Goal: Communication & Community: Answer question/provide support

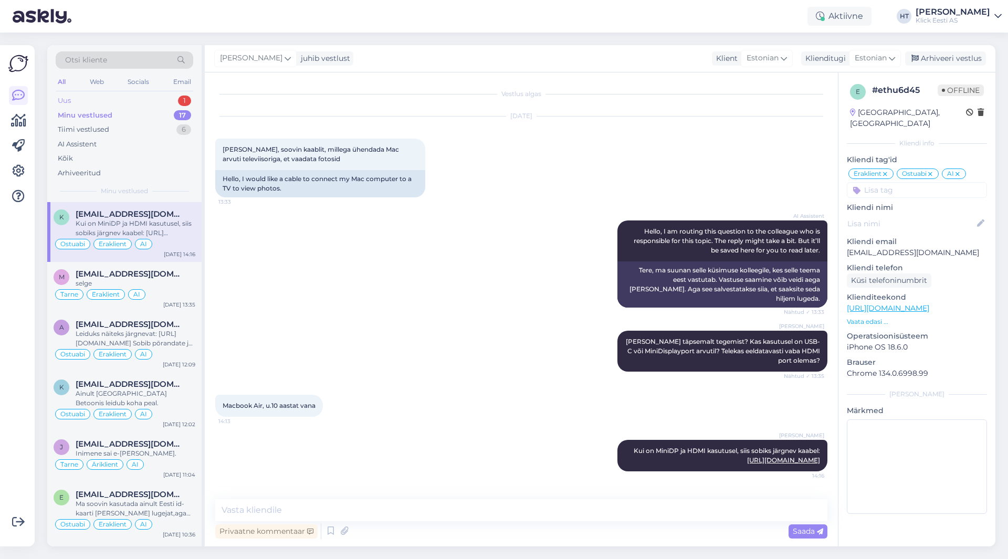
click at [188, 96] on div "Uus 1" at bounding box center [125, 100] width 138 height 15
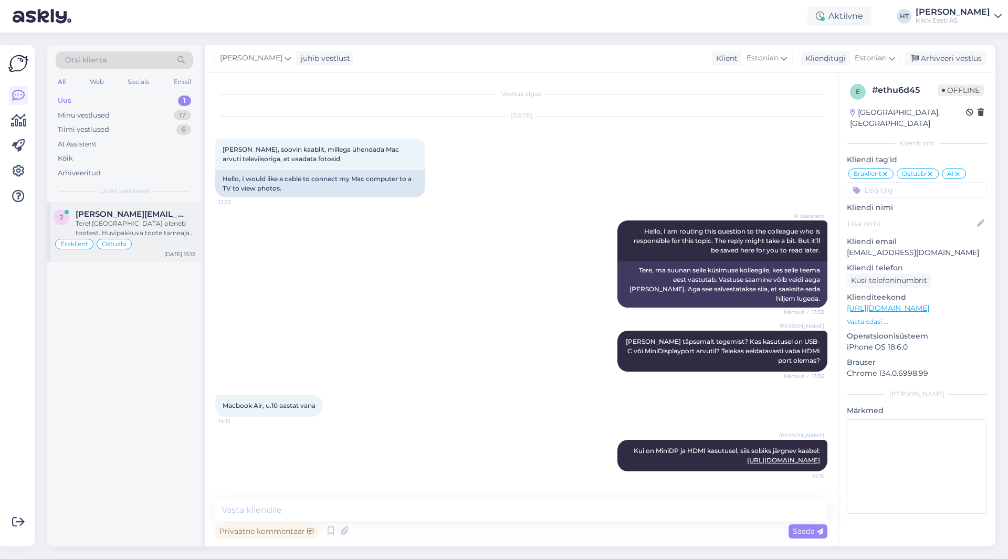
click at [178, 219] on div "Tere! [GEOGRAPHIC_DATA] oleneb tootest. Huvipakkuva toote tarneaja kohta leiate…" at bounding box center [136, 228] width 120 height 19
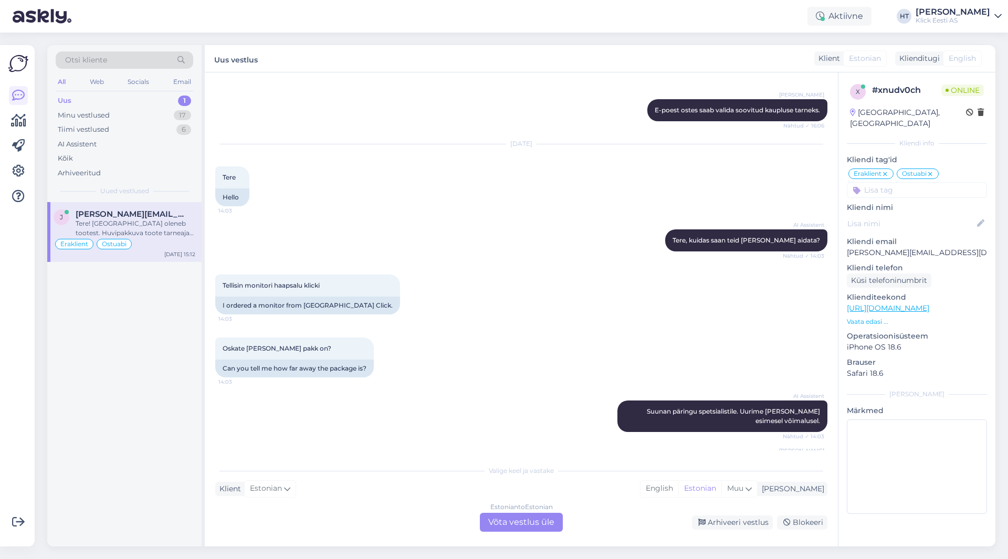
scroll to position [233, 0]
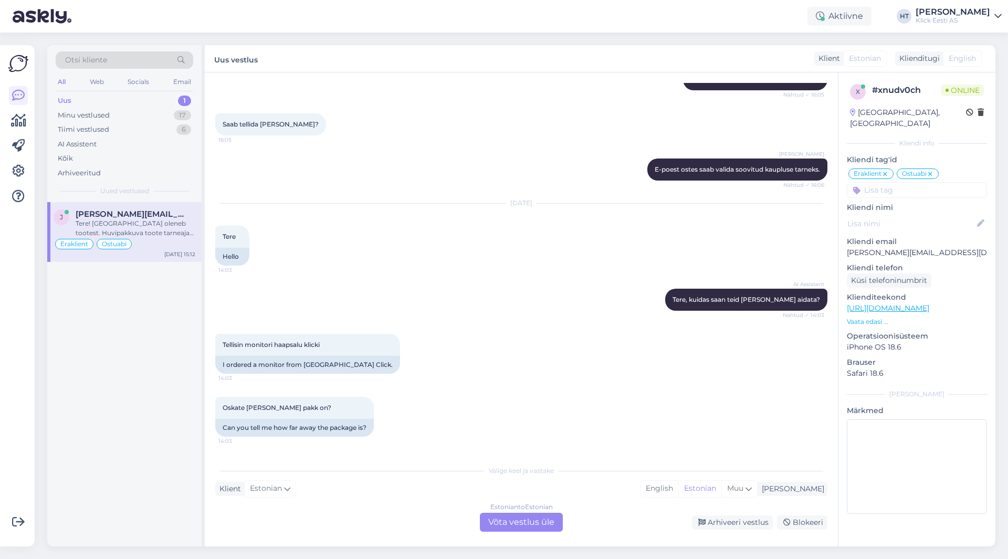
click at [892, 247] on p "[PERSON_NAME][EMAIL_ADDRESS][DOMAIN_NAME]" at bounding box center [917, 252] width 140 height 11
copy p "[PERSON_NAME][EMAIL_ADDRESS][DOMAIN_NAME]"
click at [538, 238] on div "[DATE] Tere 14:03 Hello" at bounding box center [521, 234] width 612 height 85
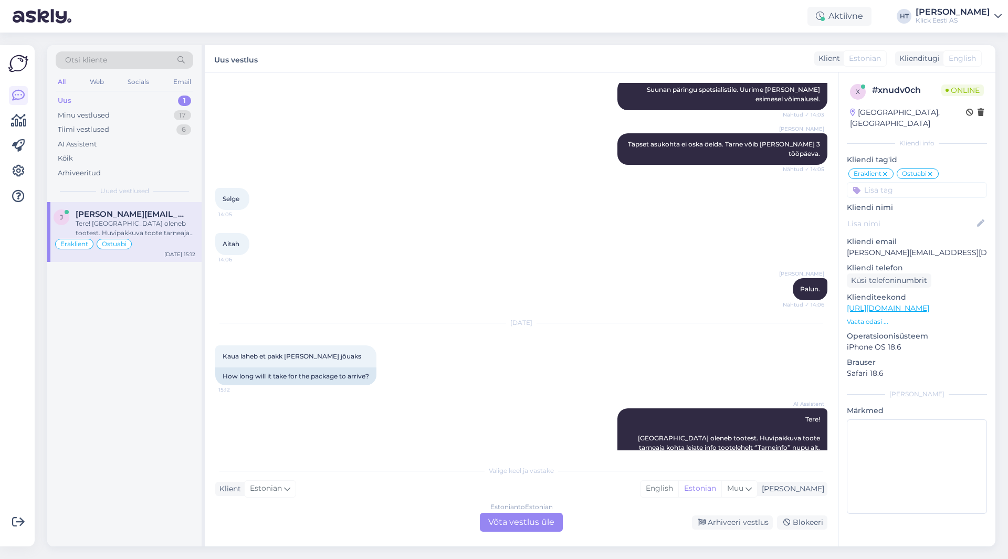
scroll to position [653, 0]
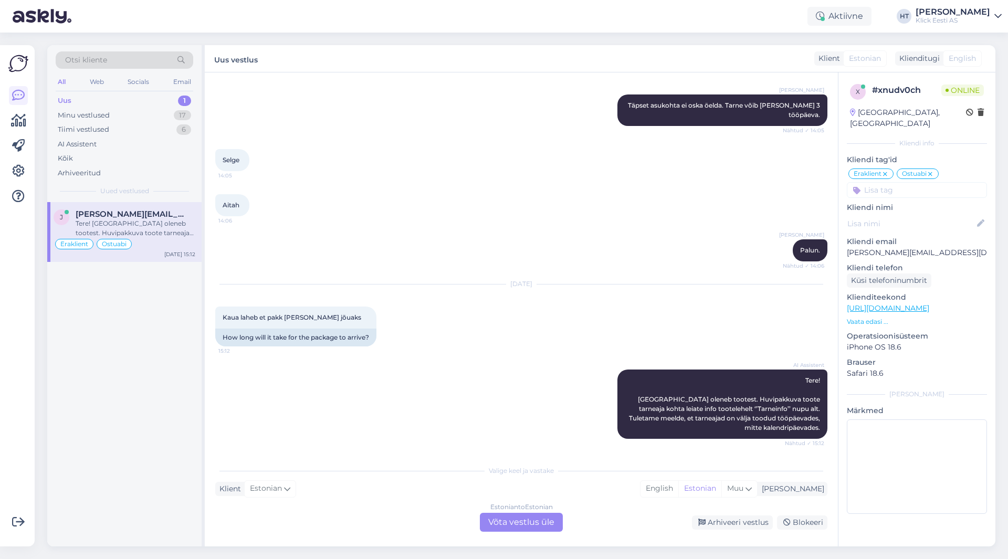
click at [520, 521] on div "Estonian to Estonian Võta vestlus üle" at bounding box center [521, 522] width 83 height 19
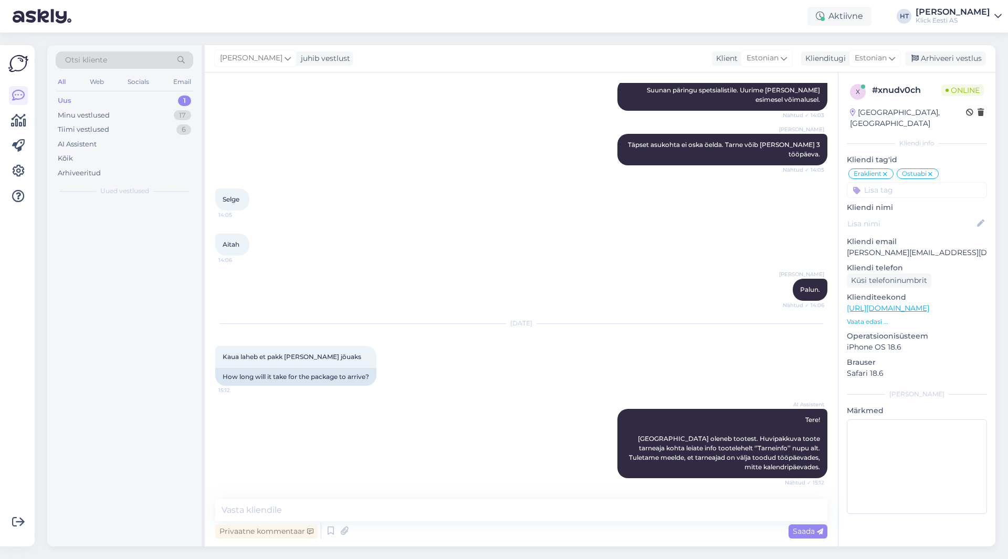
scroll to position [614, 0]
click at [522, 516] on textarea at bounding box center [521, 510] width 612 height 22
drag, startPoint x: 793, startPoint y: 145, endPoint x: 813, endPoint y: 156, distance: 23.2
click at [813, 156] on div "[PERSON_NAME] Täpset asukohta ei oska öelda. Tarne võib [PERSON_NAME] 3 tööpäev…" at bounding box center [722, 149] width 210 height 31
copy span "kuni 3 tööpäeva."
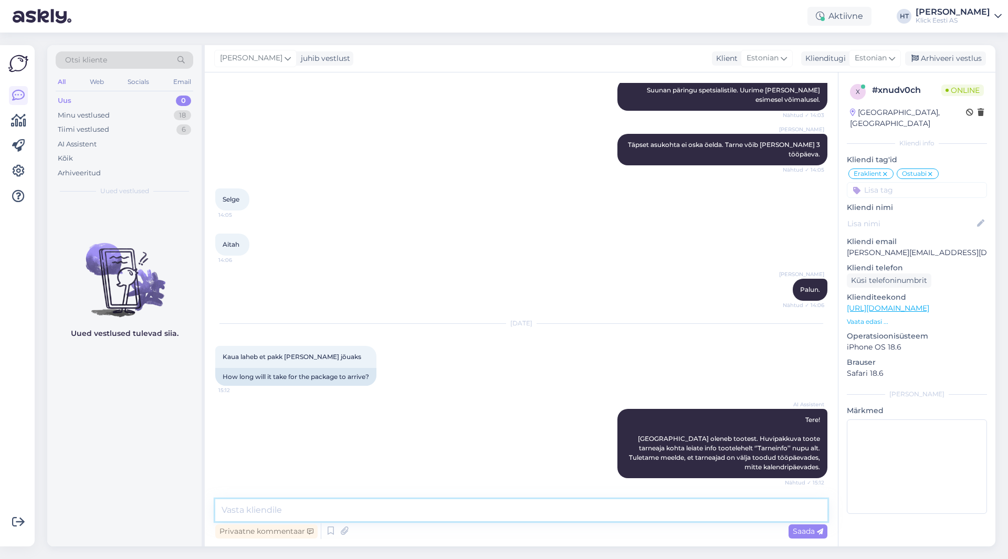
click at [301, 518] on textarea at bounding box center [521, 510] width 612 height 22
paste textarea "kuni 3 tööpäeva."
drag, startPoint x: 228, startPoint y: 510, endPoint x: 185, endPoint y: 509, distance: 43.1
click at [185, 509] on div "Otsi kliente All Web Socials Email Uus 0 Minu vestlused 18 Tiimi vestlused 6 AI…" at bounding box center [521, 295] width 948 height 501
type textarea "Kuni 3 tööpäeva."
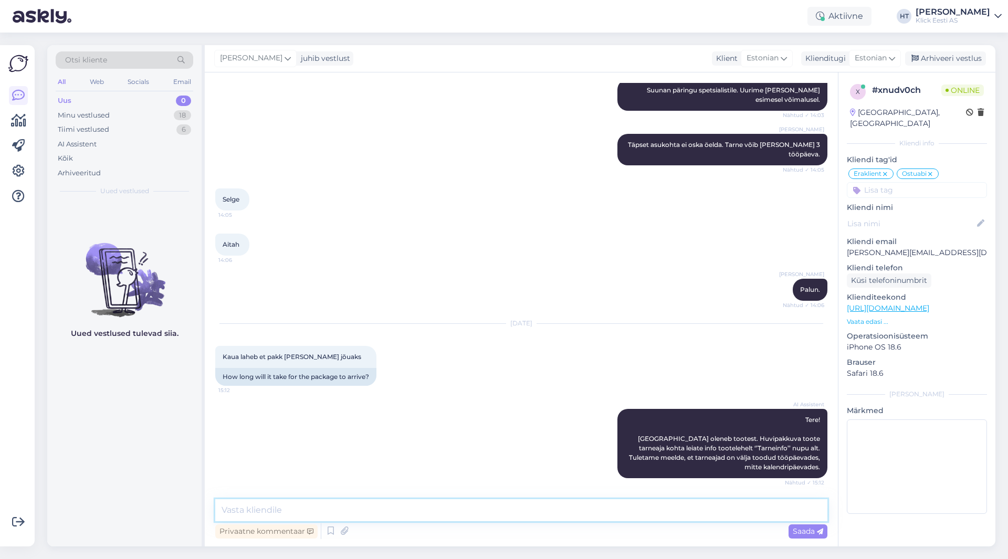
scroll to position [659, 0]
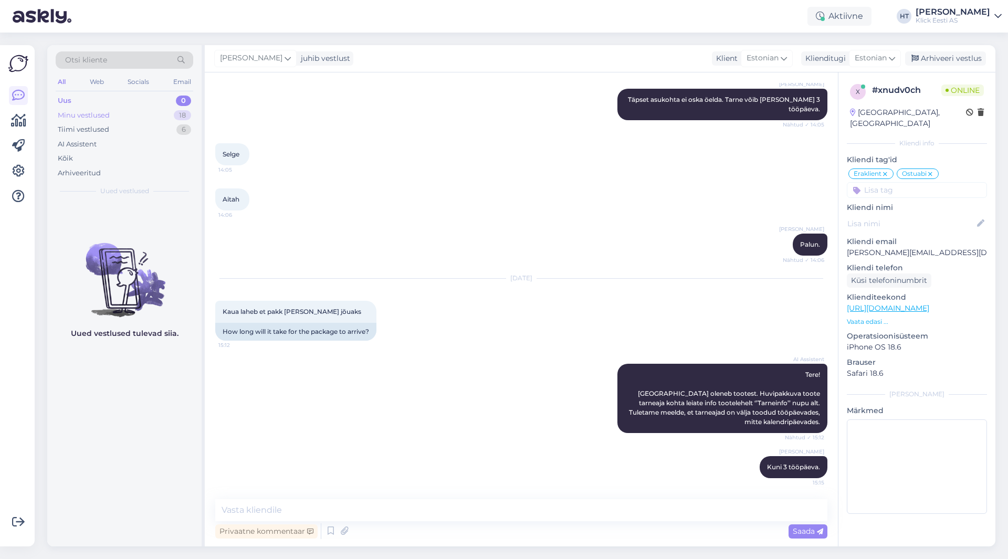
click at [179, 118] on div "18" at bounding box center [182, 115] width 17 height 10
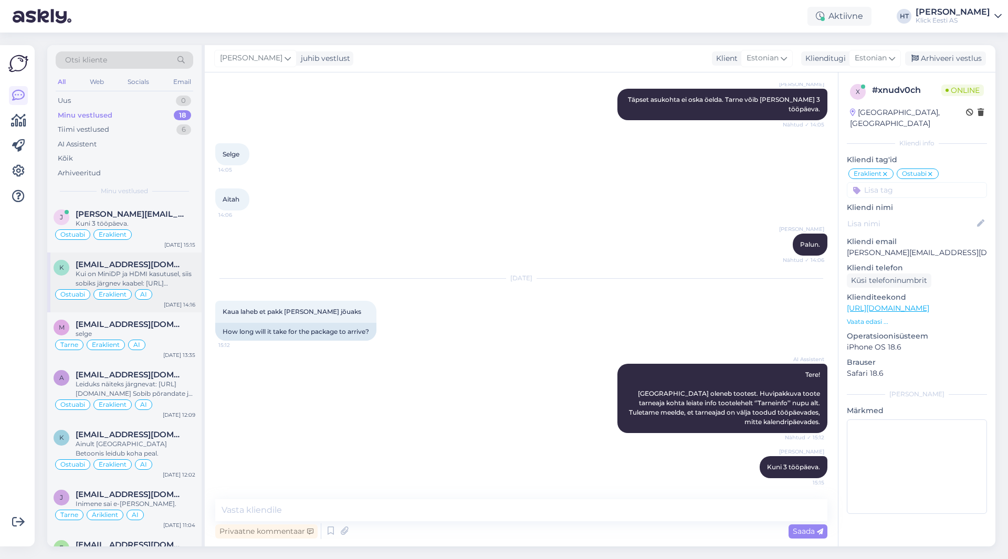
click at [145, 263] on span "[EMAIL_ADDRESS][DOMAIN_NAME]" at bounding box center [130, 264] width 109 height 9
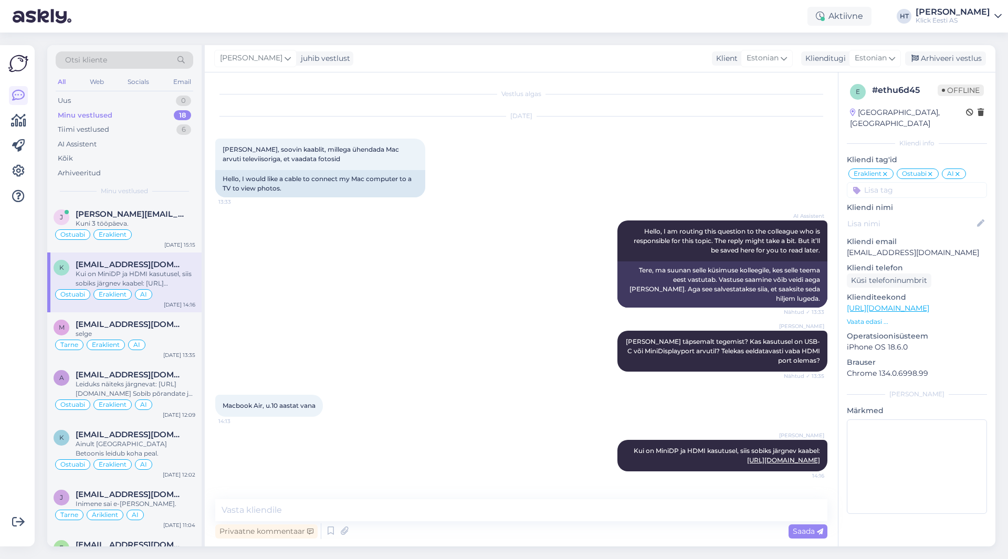
click at [523, 319] on div "[PERSON_NAME] [PERSON_NAME] täpsemalt tegemist? Kas kasutusel on USB-C või Mini…" at bounding box center [521, 351] width 612 height 64
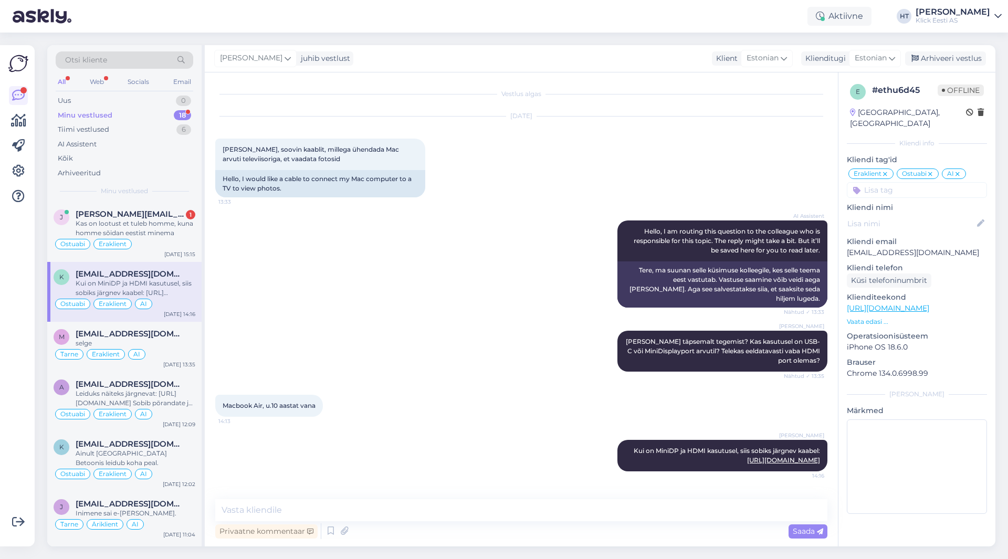
click at [215, 218] on div "Vestlus algas [DATE] Tere, soovin kaablit, millega ühendada Mac arvuti televiis…" at bounding box center [521, 309] width 633 height 474
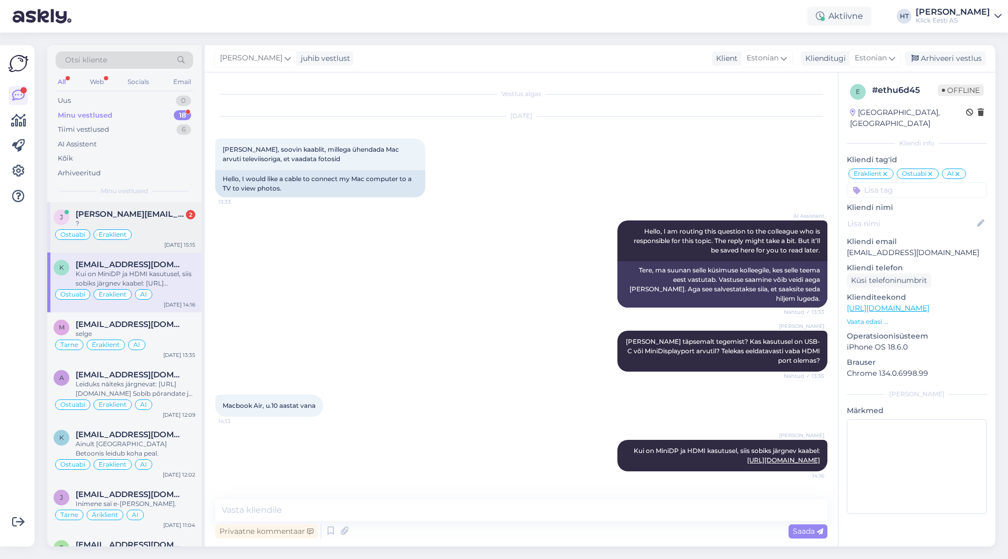
click at [187, 220] on div "?" at bounding box center [136, 223] width 120 height 9
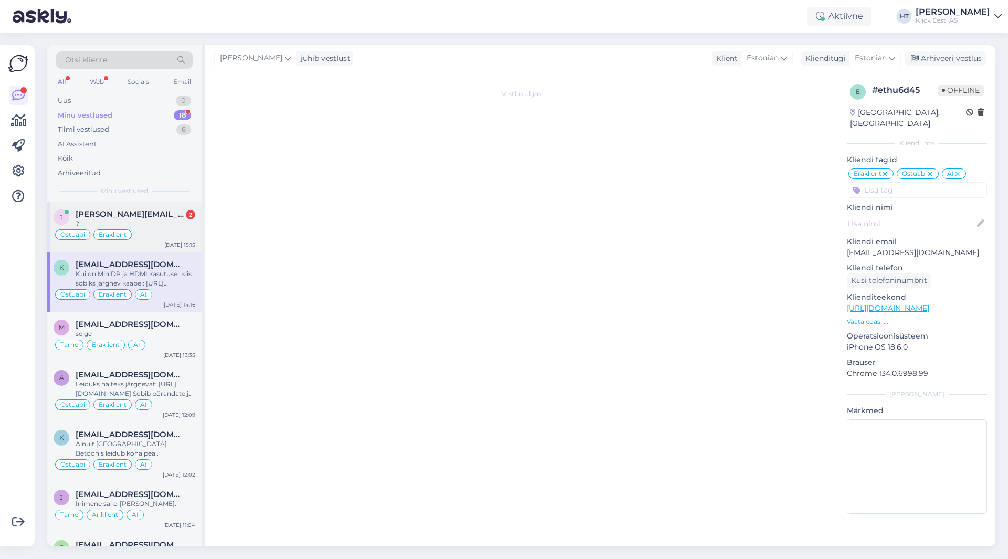
scroll to position [758, 0]
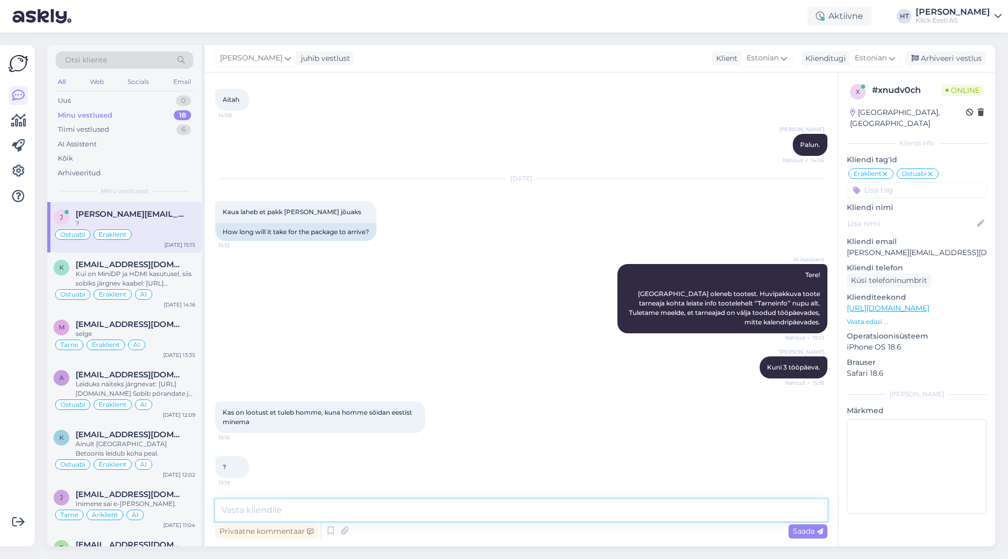
click at [498, 509] on textarea at bounding box center [521, 510] width 612 height 22
type textarea "Tõenäoliselt jõuabki homse jooksul."
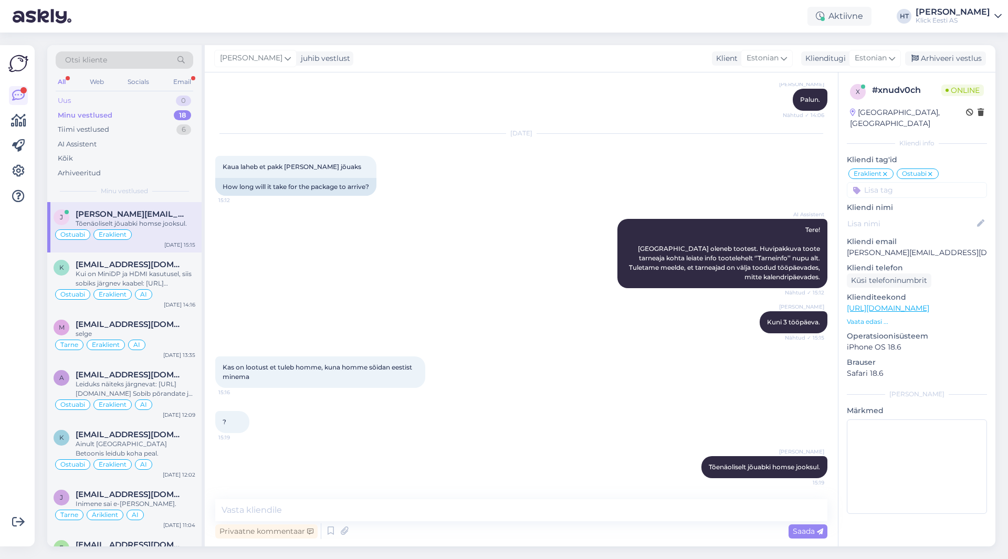
click at [150, 101] on div "Uus 0" at bounding box center [125, 100] width 138 height 15
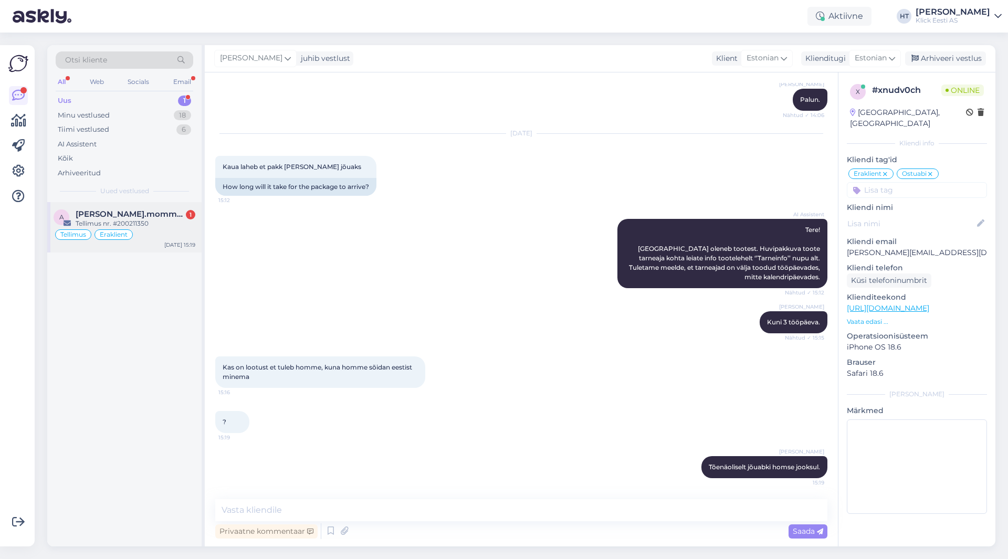
click at [160, 211] on span "[PERSON_NAME].mommeja via [EMAIL_ADDRESS][DOMAIN_NAME]" at bounding box center [130, 213] width 109 height 9
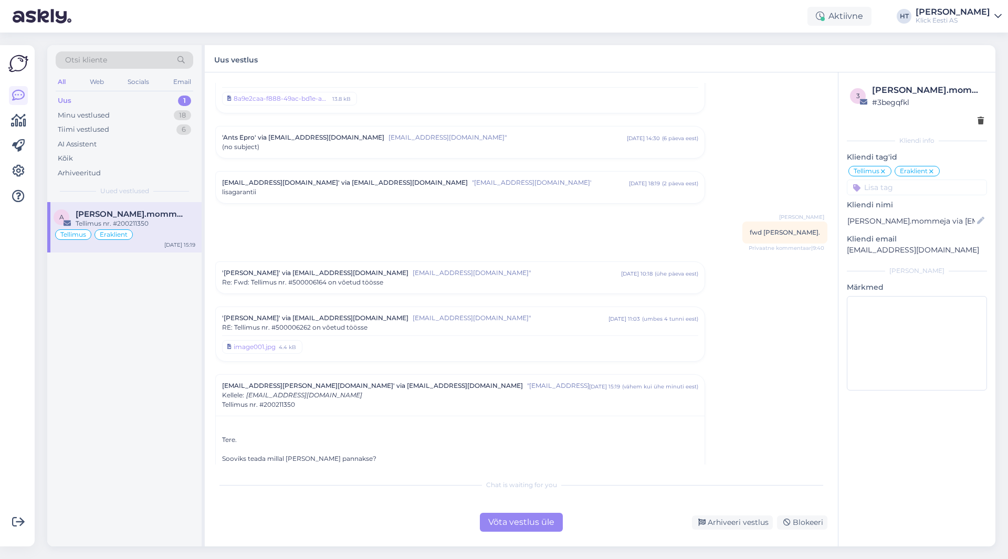
scroll to position [3027, 0]
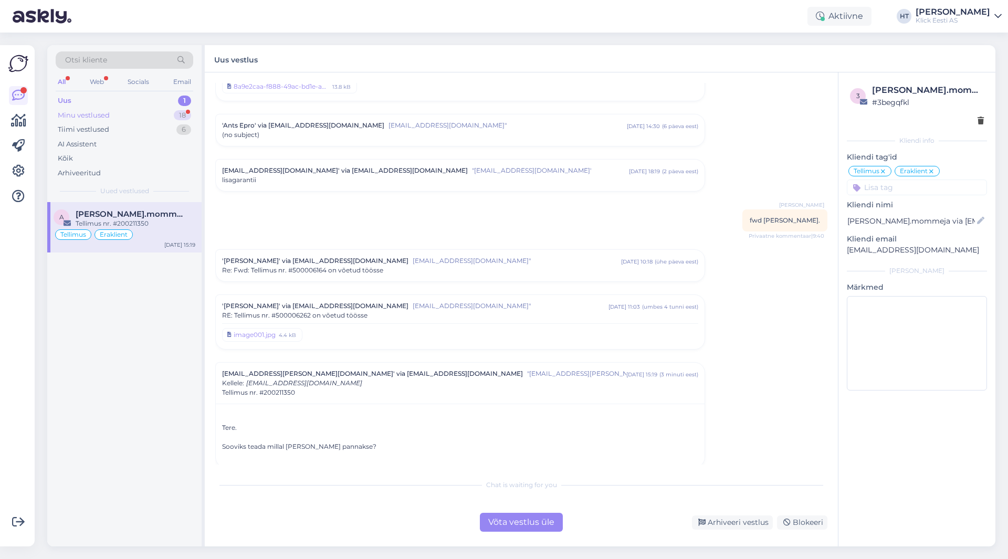
click at [140, 122] on div "Minu vestlused 18" at bounding box center [125, 115] width 138 height 15
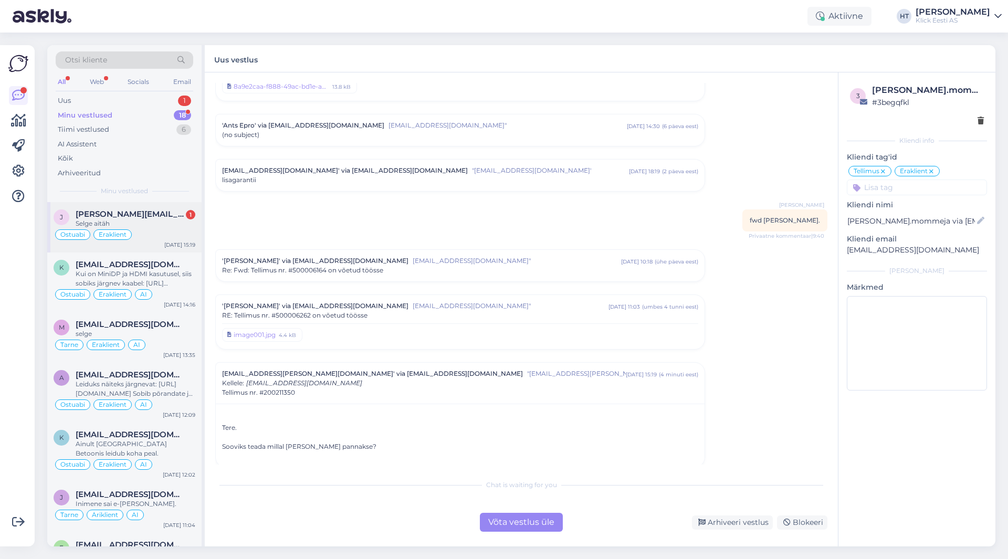
click at [147, 212] on span "[PERSON_NAME][EMAIL_ADDRESS][DOMAIN_NAME]" at bounding box center [130, 213] width 109 height 9
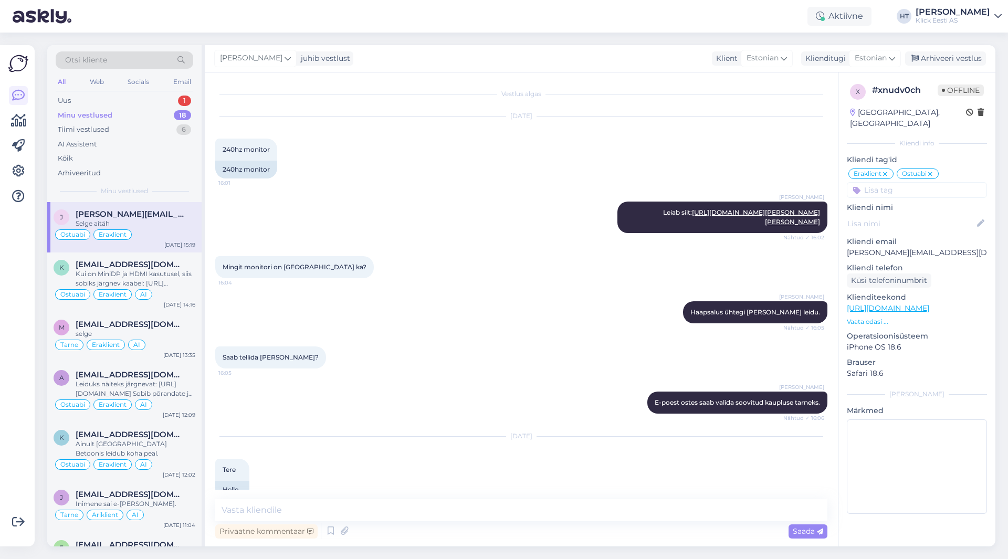
scroll to position [849, 0]
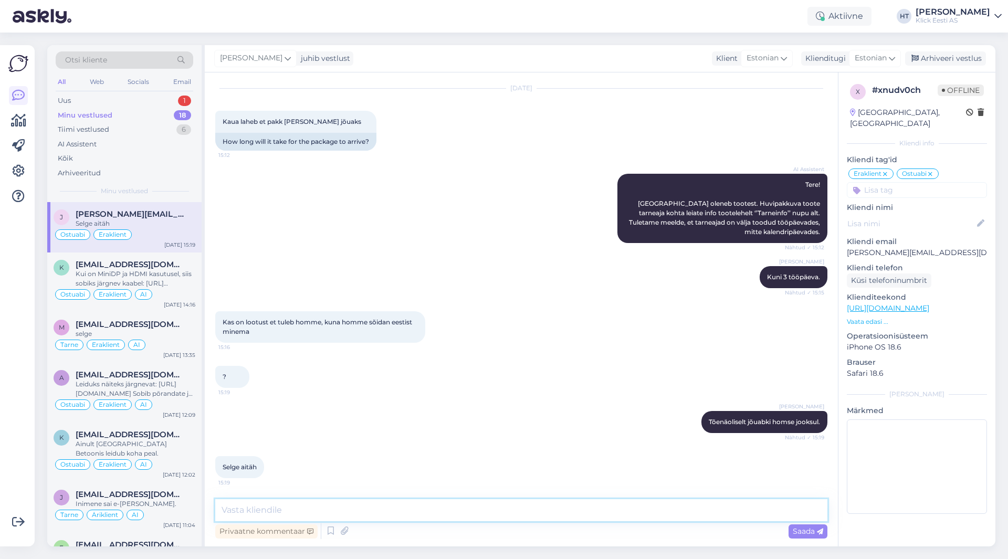
click at [383, 503] on textarea at bounding box center [521, 510] width 612 height 22
type textarea "Palun."
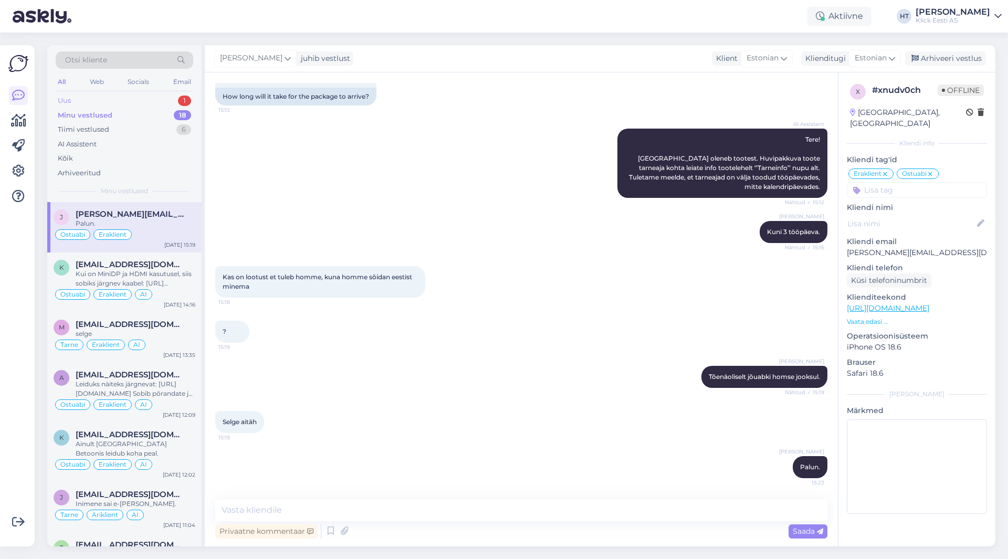
click at [159, 103] on div "Uus 1" at bounding box center [125, 100] width 138 height 15
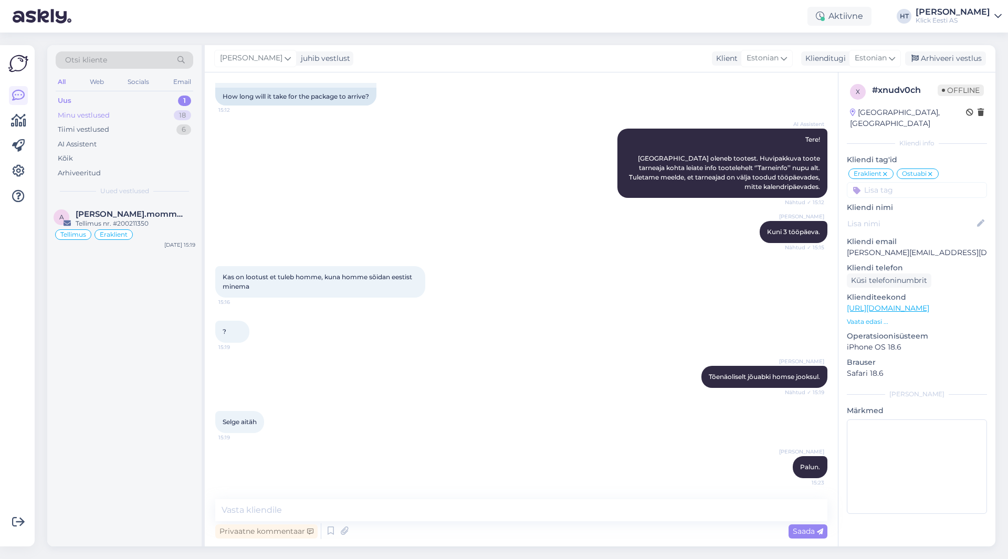
click at [145, 117] on div "Minu vestlused 18" at bounding box center [125, 115] width 138 height 15
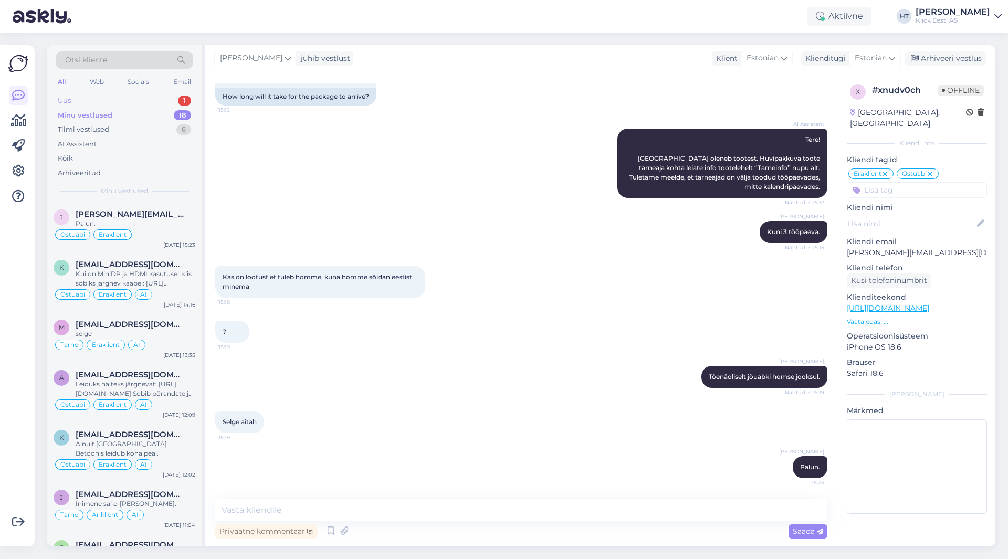
click at [177, 96] on div "Uus 1" at bounding box center [125, 100] width 138 height 15
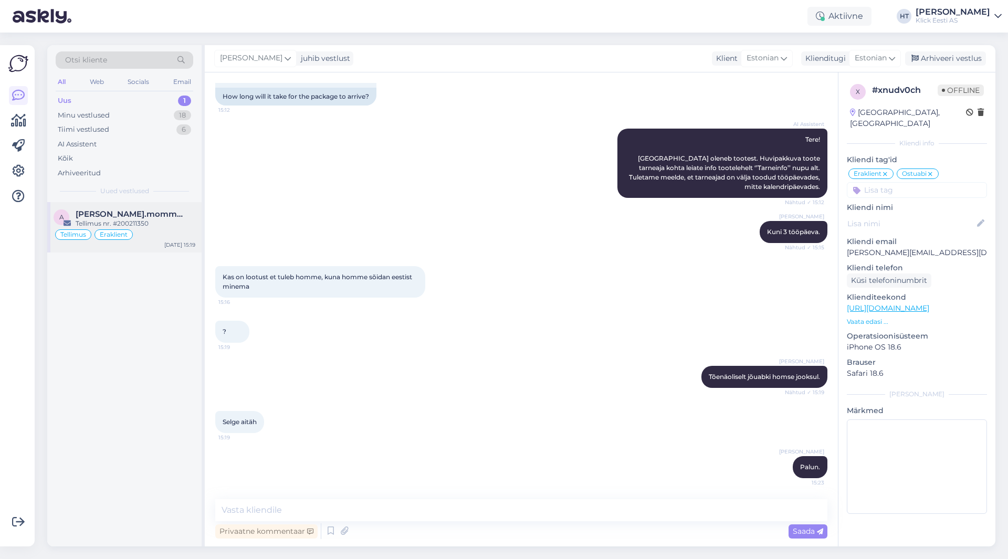
click at [151, 218] on span "[PERSON_NAME].mommeja via [EMAIL_ADDRESS][DOMAIN_NAME]" at bounding box center [130, 213] width 109 height 9
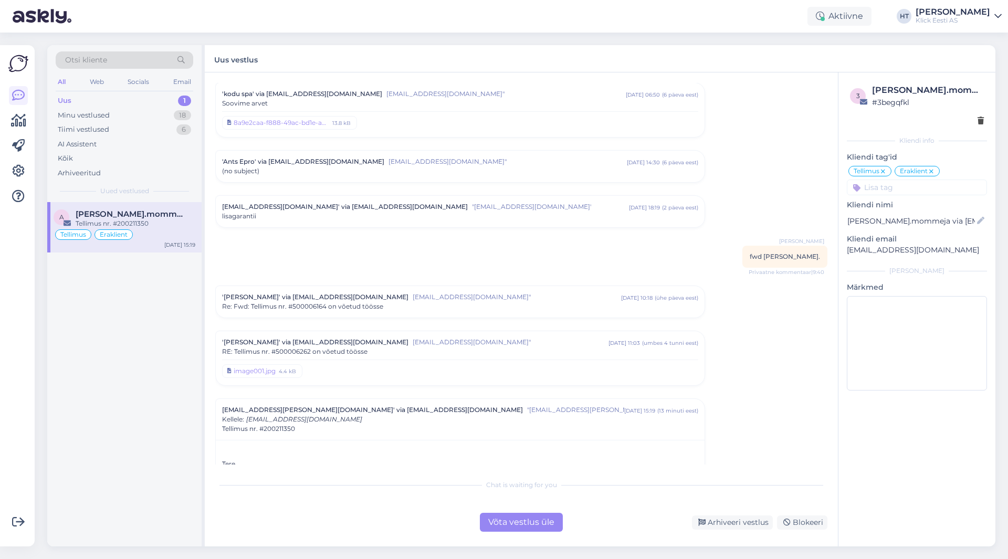
click at [529, 522] on div "Võta vestlus üle" at bounding box center [521, 522] width 83 height 19
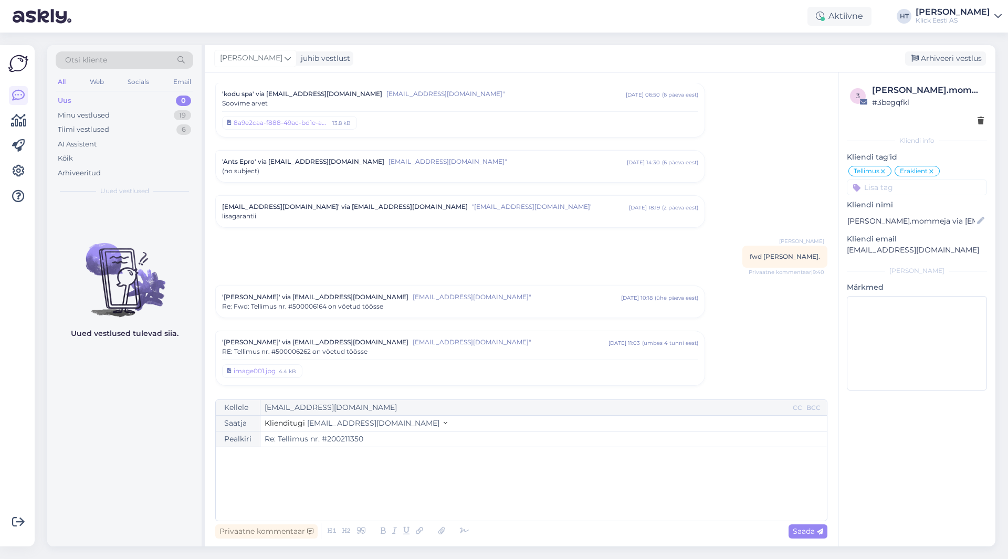
scroll to position [3101, 0]
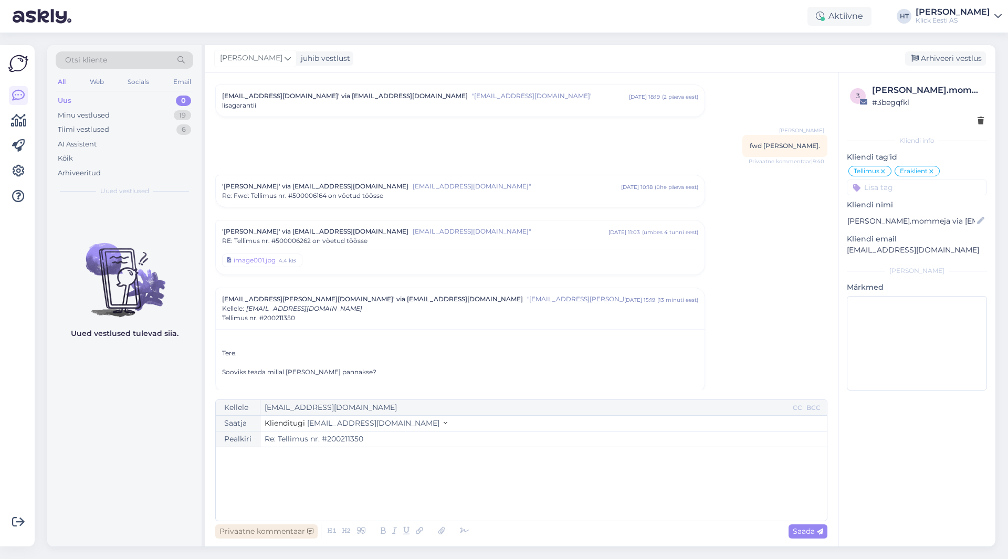
click at [284, 530] on div "Privaatne kommentaar" at bounding box center [266, 531] width 102 height 14
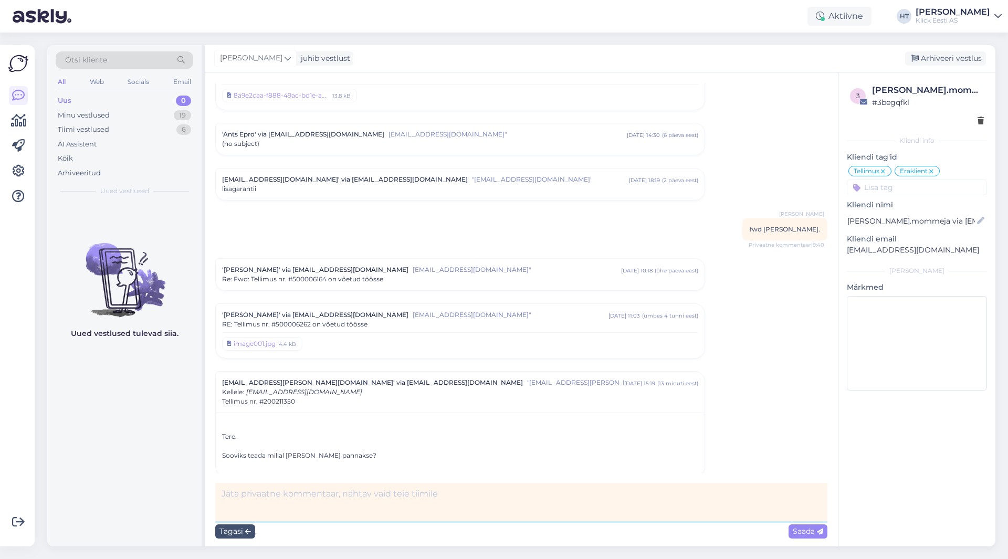
click at [311, 494] on textarea at bounding box center [521, 502] width 612 height 38
type textarea "Trackingu järgi saadetis kulleri [PERSON_NAME]. Palusin kauplusel konteerida."
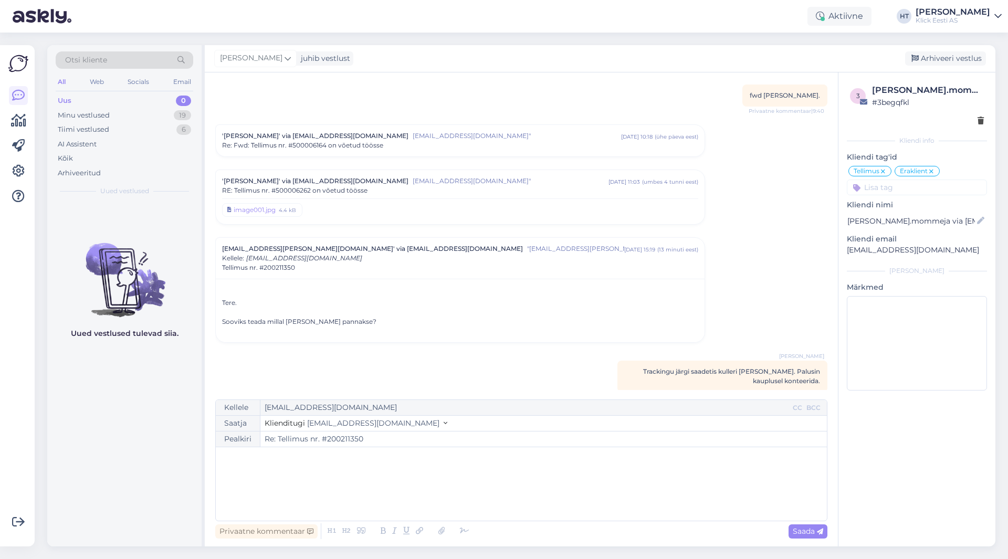
scroll to position [3156, 0]
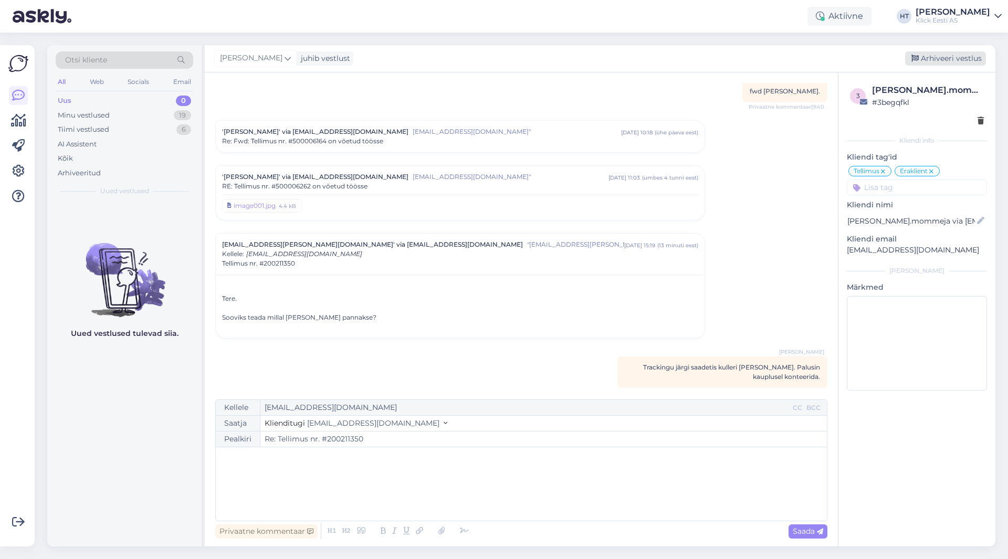
click at [947, 54] on div "Arhiveeri vestlus" at bounding box center [945, 58] width 81 height 14
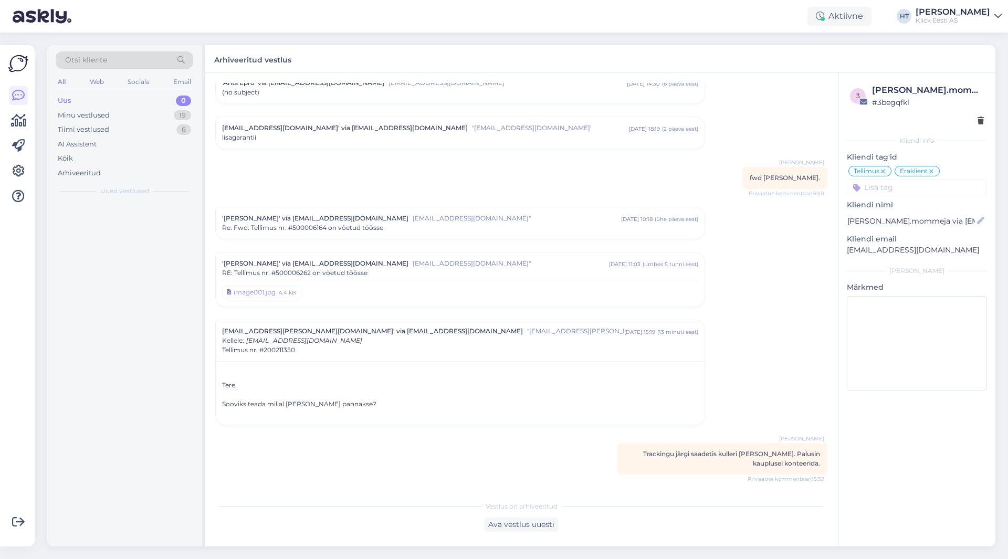
scroll to position [3060, 0]
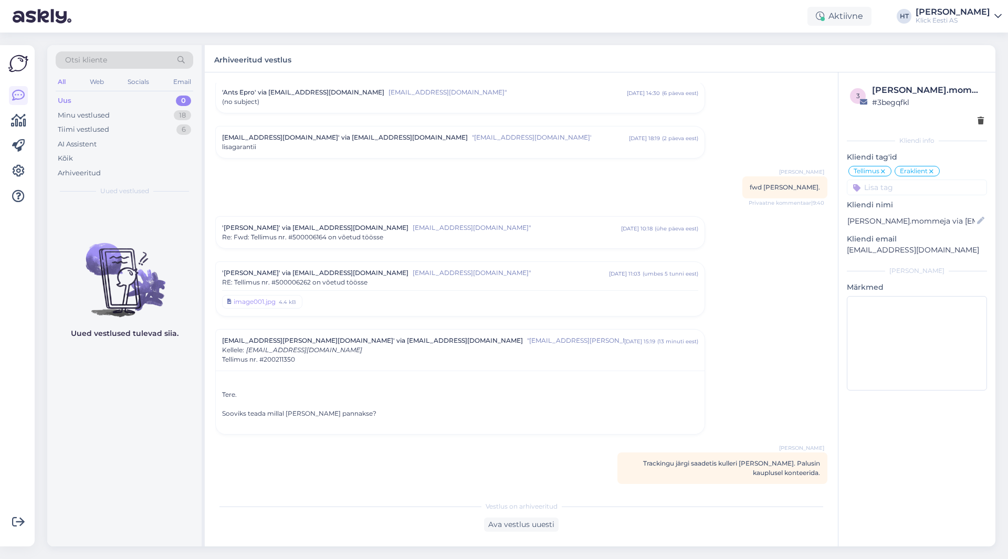
click at [881, 171] on icon at bounding box center [883, 171] width 6 height 8
click at [885, 171] on icon at bounding box center [885, 171] width 6 height 8
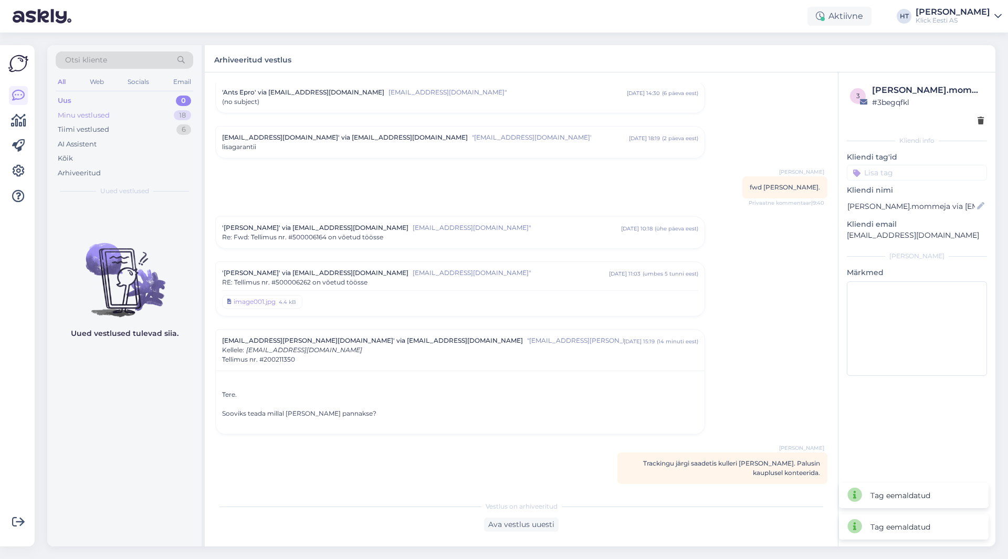
click at [181, 119] on div "18" at bounding box center [182, 115] width 17 height 10
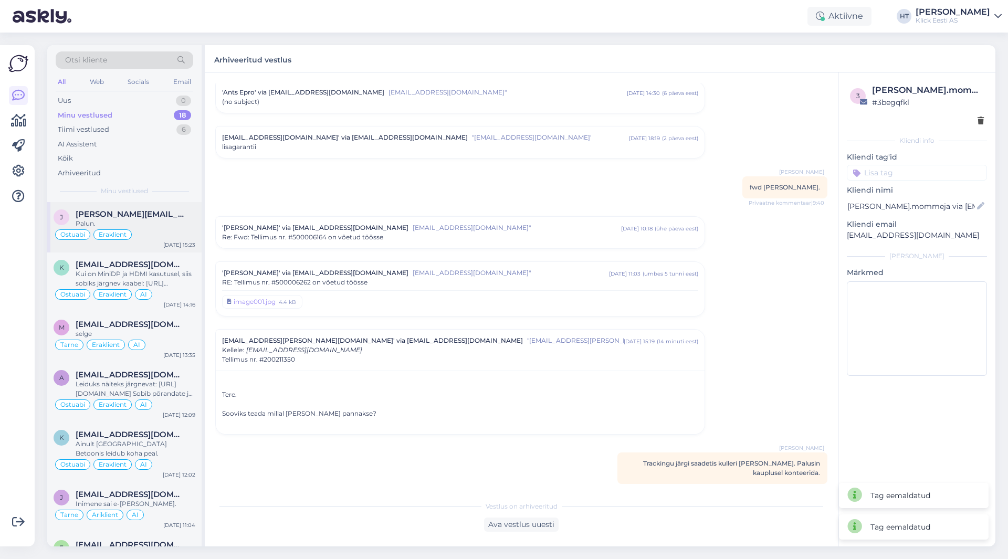
click at [159, 218] on span "[PERSON_NAME][EMAIL_ADDRESS][DOMAIN_NAME]" at bounding box center [130, 213] width 109 height 9
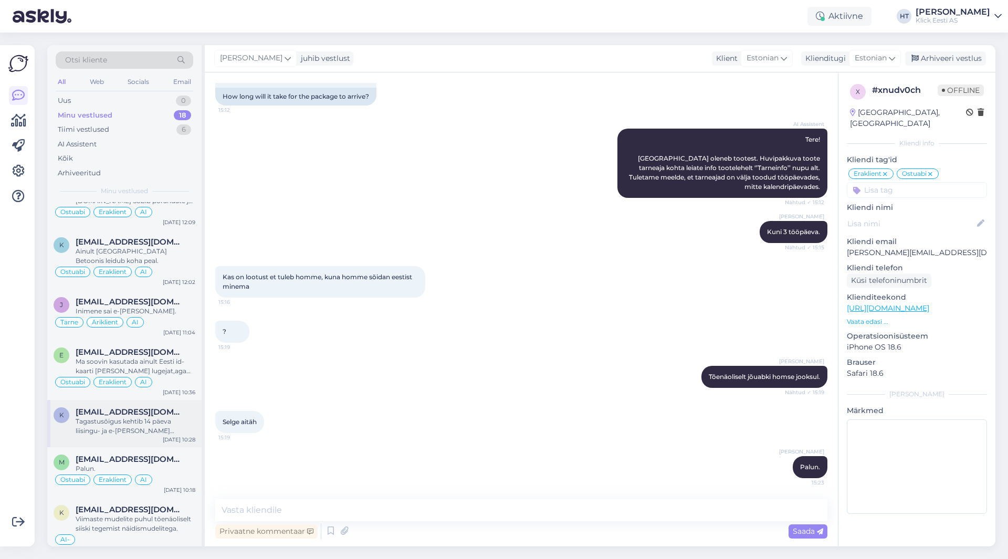
scroll to position [210, 0]
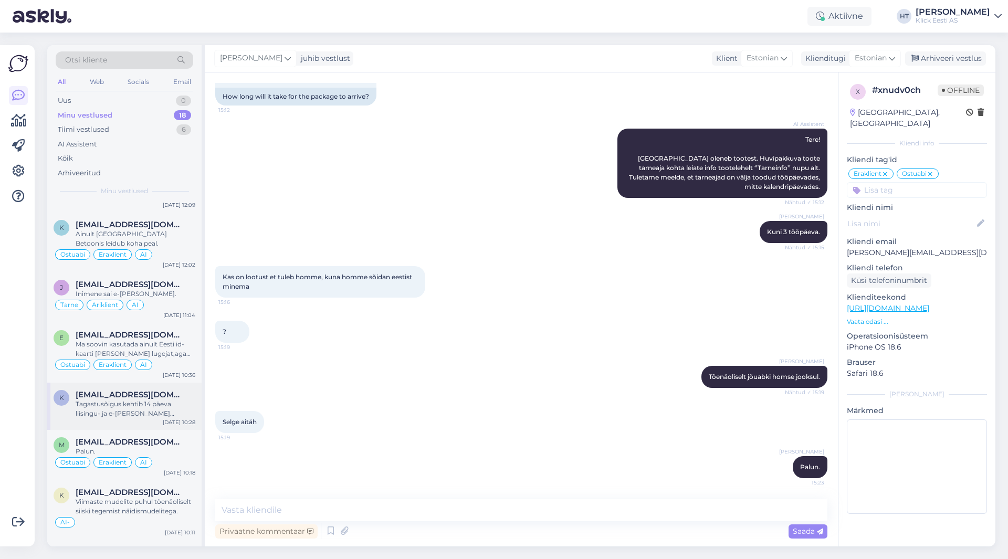
click at [129, 412] on div "Tagastusõigus kehtib 14 päeva liisingu- ja e-[PERSON_NAME] ostudele, ja ainult …" at bounding box center [136, 408] width 120 height 19
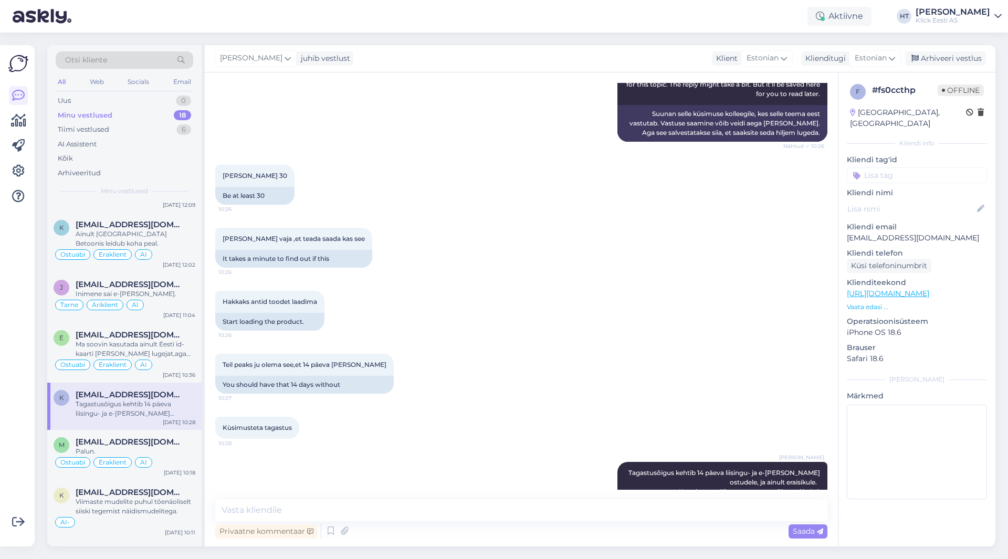
scroll to position [445, 0]
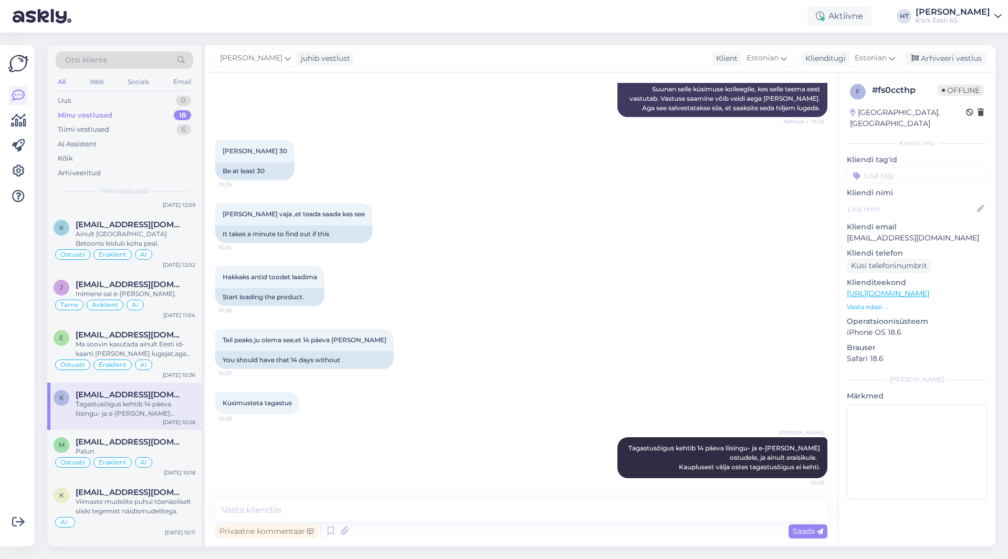
click at [904, 167] on input at bounding box center [917, 175] width 140 height 16
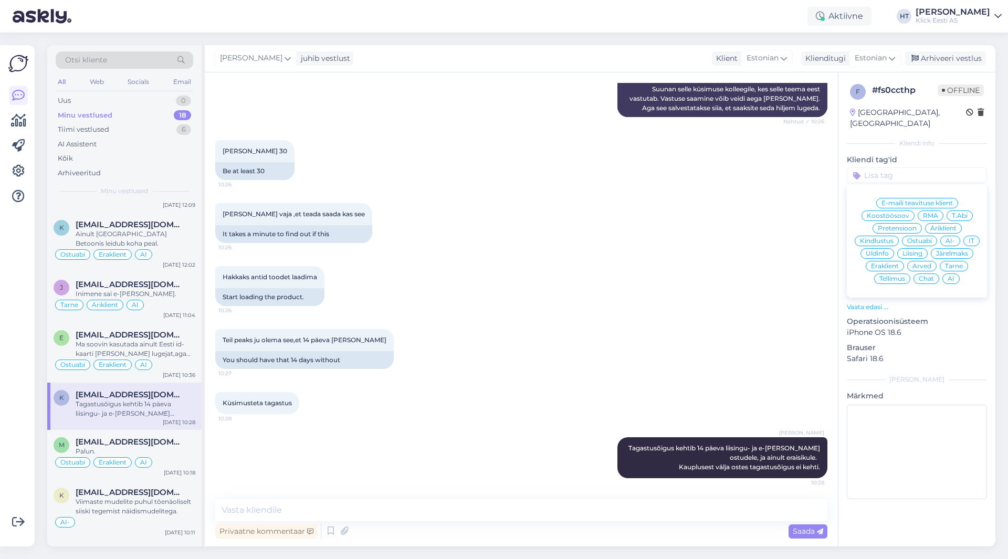
click at [880, 248] on div "Üldinfo" at bounding box center [877, 253] width 34 height 10
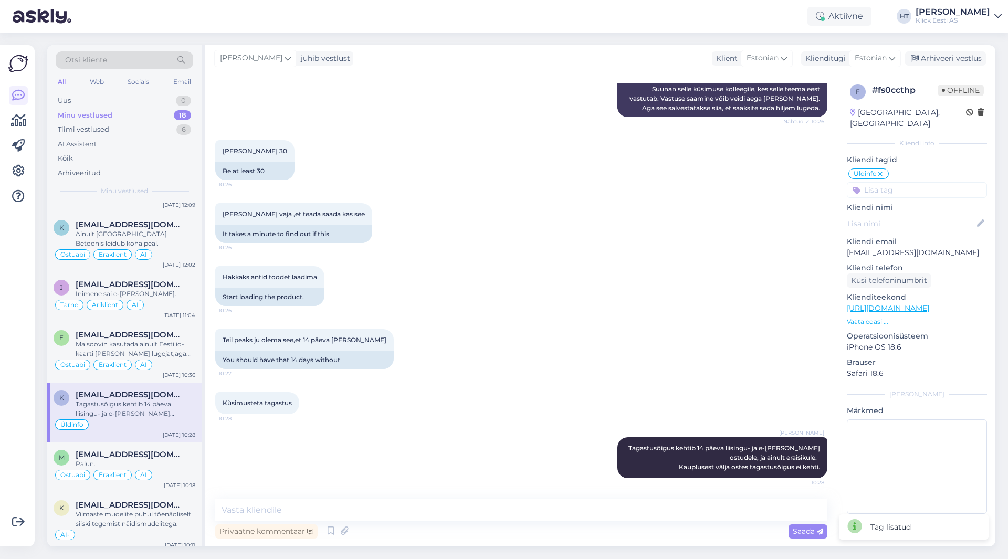
click at [898, 182] on input at bounding box center [917, 190] width 140 height 16
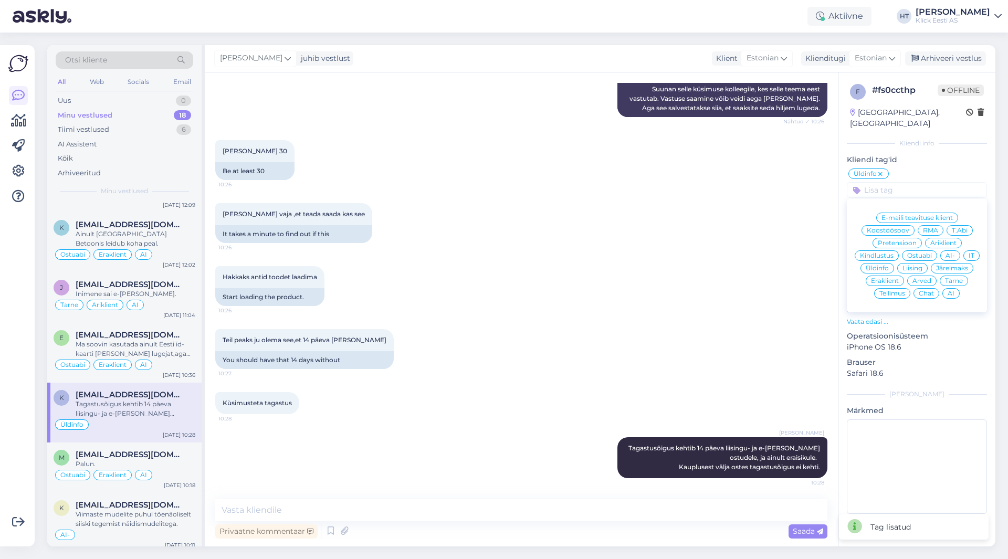
click at [890, 276] on div "Eraklient" at bounding box center [885, 281] width 38 height 10
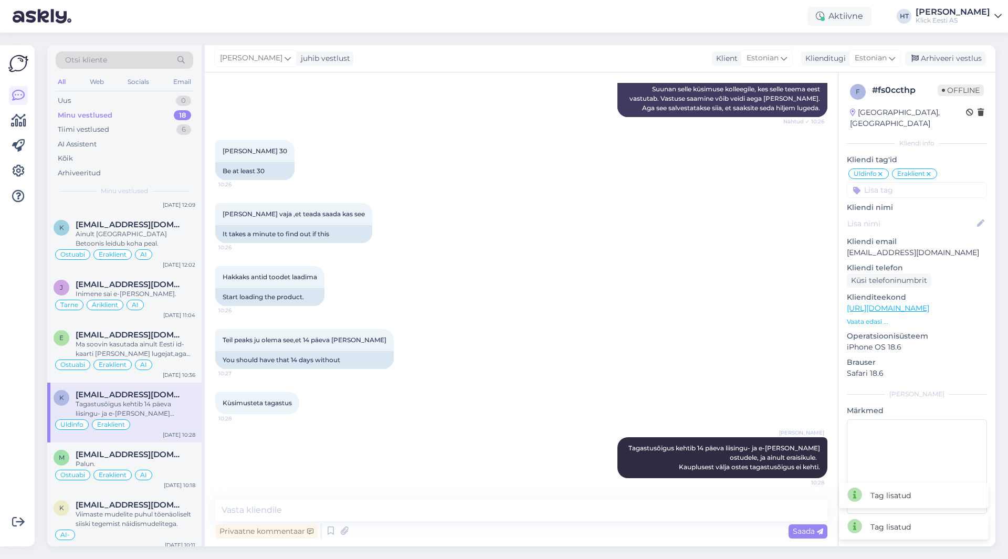
click at [914, 182] on input at bounding box center [917, 190] width 140 height 16
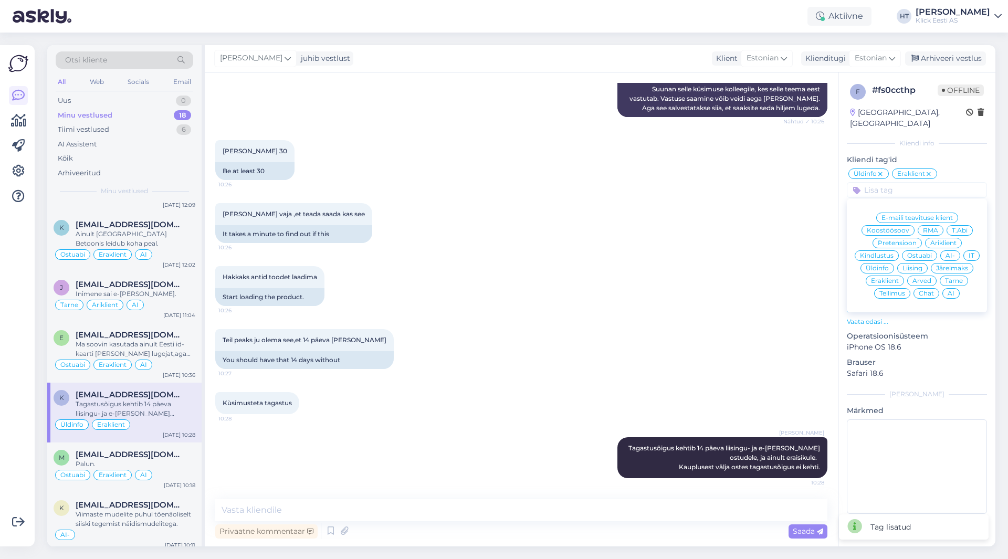
click at [952, 290] on span "AI" at bounding box center [950, 293] width 7 height 6
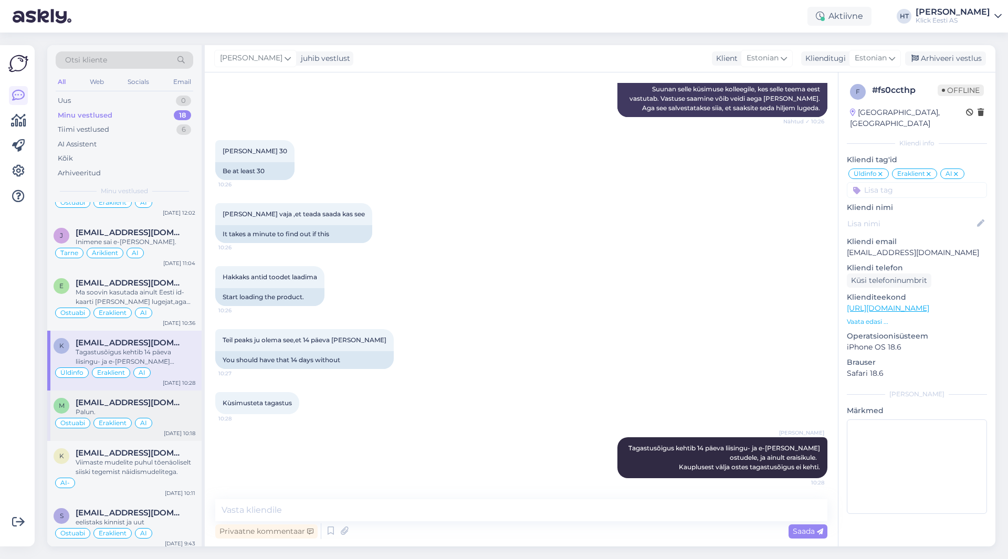
scroll to position [262, 0]
click at [162, 445] on div "k [EMAIL_ADDRESS][DOMAIN_NAME] Viimaste mudelite puhul tõenäoliselt siiski tege…" at bounding box center [124, 470] width 154 height 60
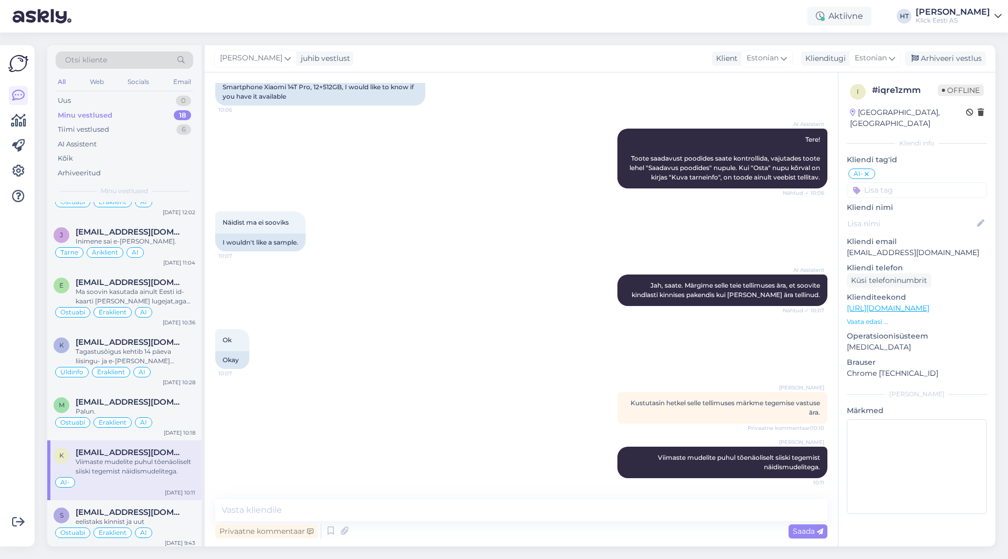
scroll to position [92, 0]
click at [902, 186] on input at bounding box center [917, 190] width 140 height 16
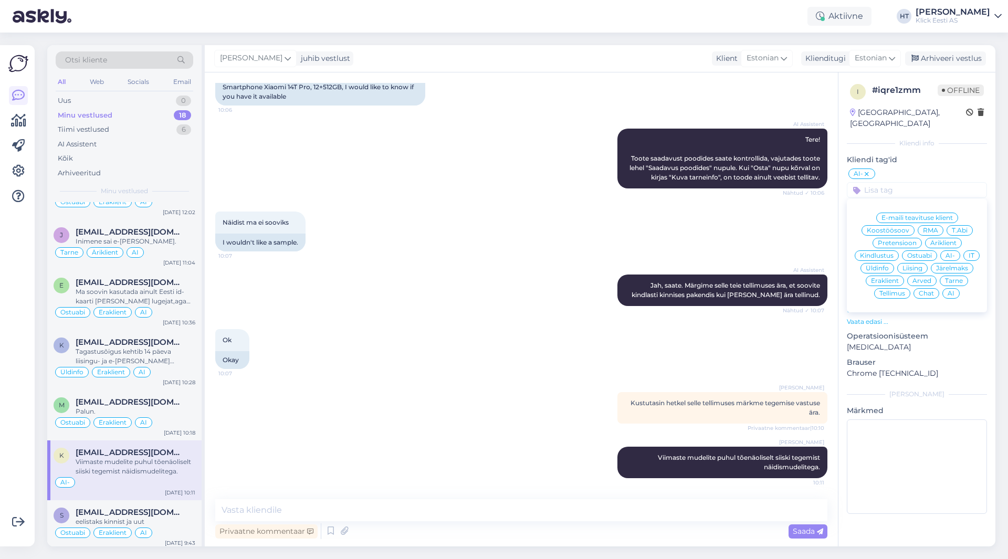
click at [879, 278] on span "Eraklient" at bounding box center [885, 281] width 28 height 6
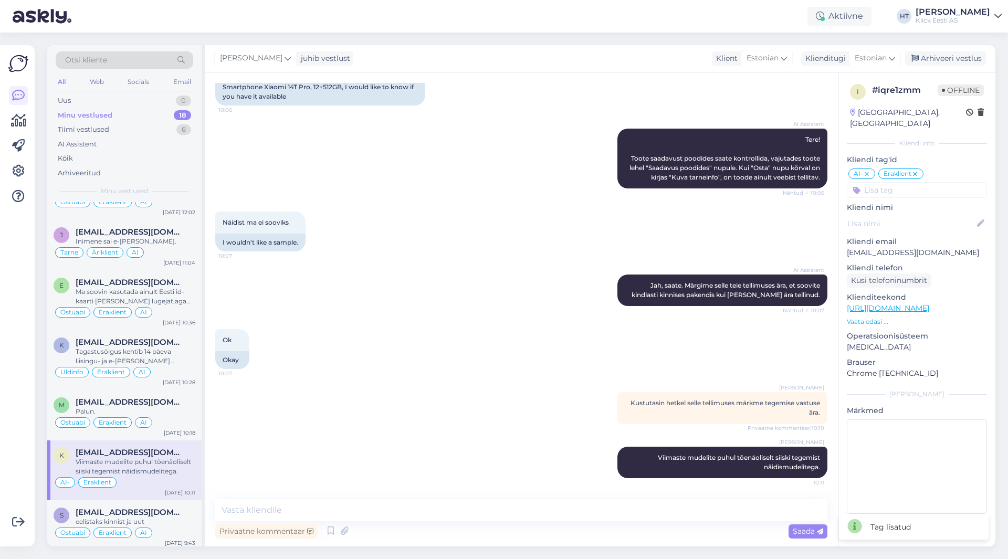
click at [908, 186] on input at bounding box center [917, 190] width 140 height 16
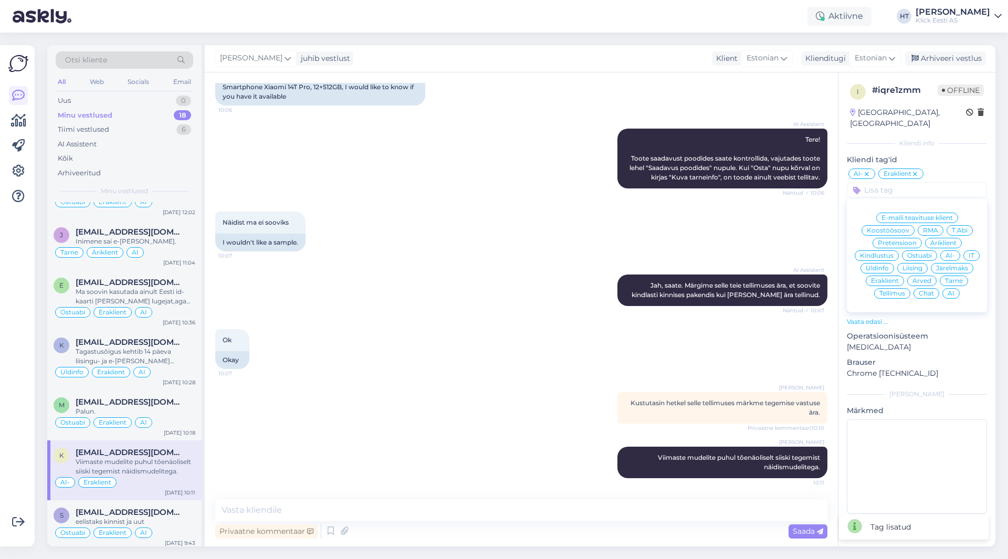
click at [919, 250] on div "Ostuabi" at bounding box center [919, 255] width 35 height 10
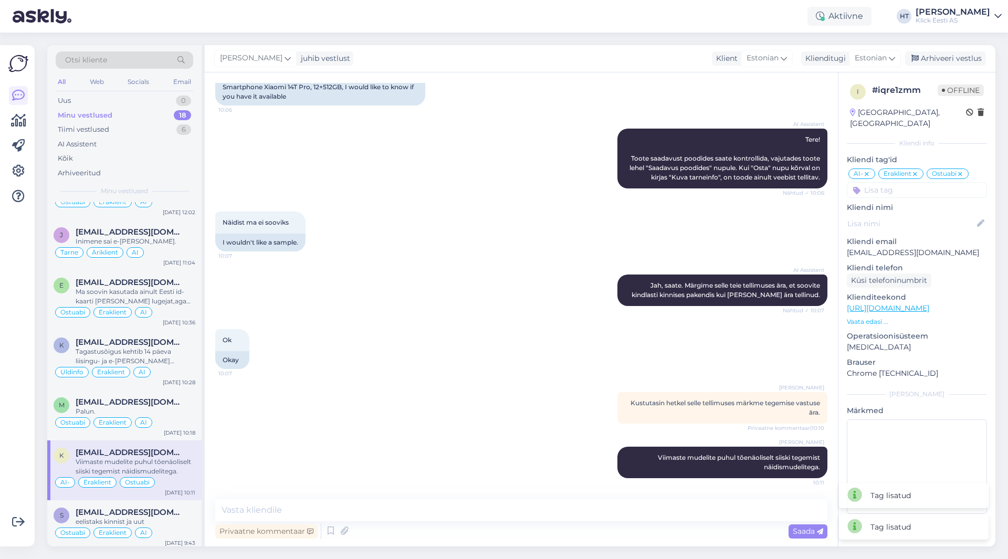
click at [431, 265] on div "AI Assistent [PERSON_NAME], saate. Märgime selle teie tellimuses ära, et soovit…" at bounding box center [521, 290] width 612 height 55
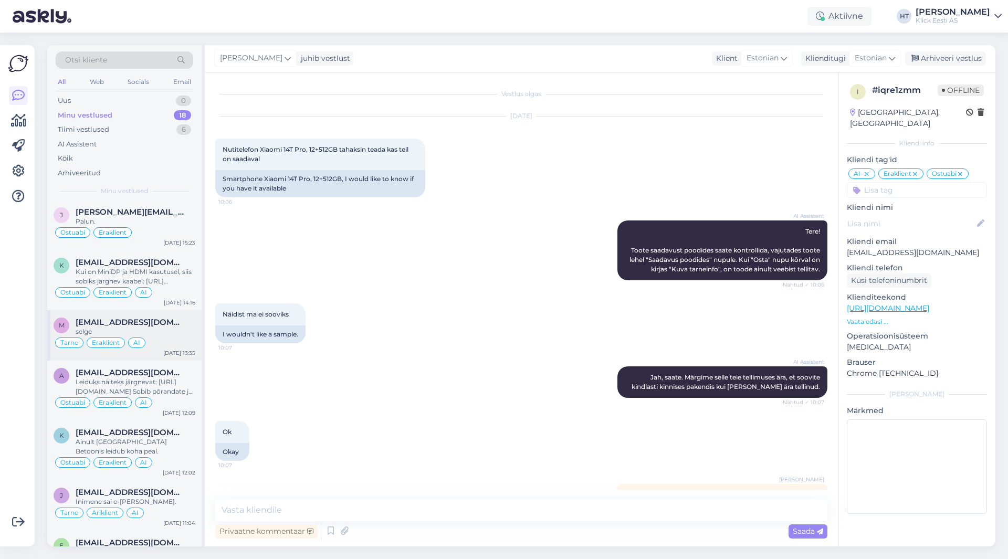
scroll to position [0, 0]
click at [157, 243] on div "j [PERSON_NAME][EMAIL_ADDRESS][DOMAIN_NAME] Palun. Ostuabi Eraklient [DATE] 15:…" at bounding box center [124, 227] width 154 height 50
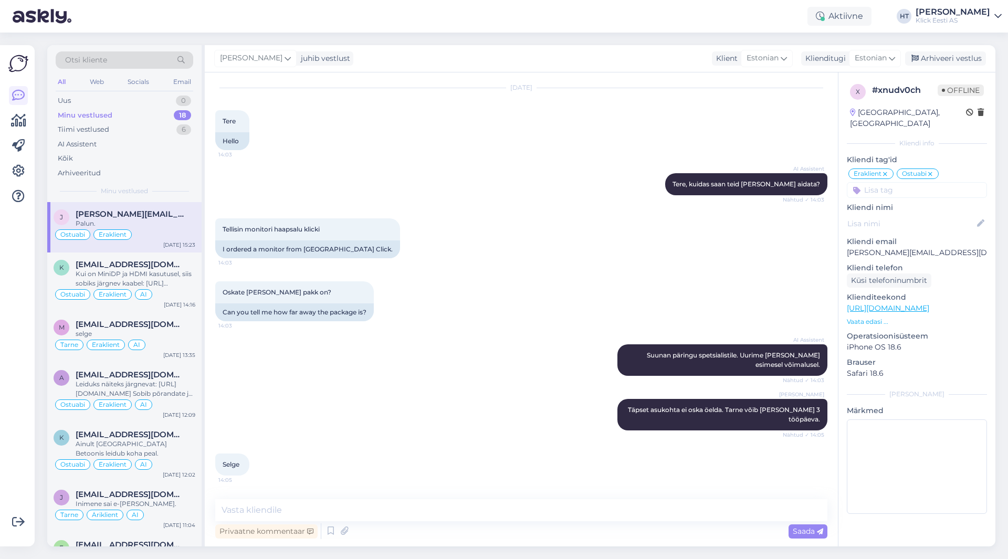
scroll to position [367, 0]
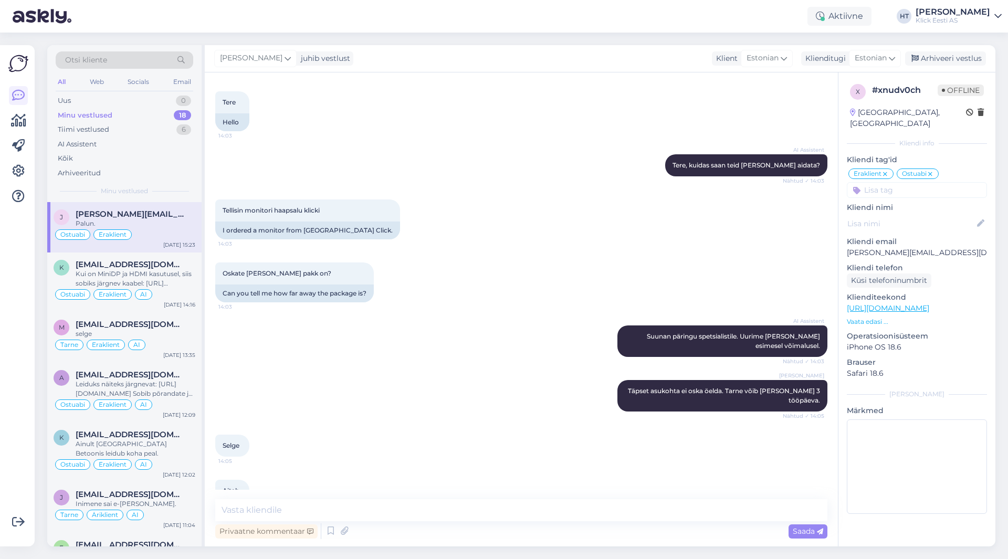
click at [912, 182] on input at bounding box center [917, 190] width 140 height 16
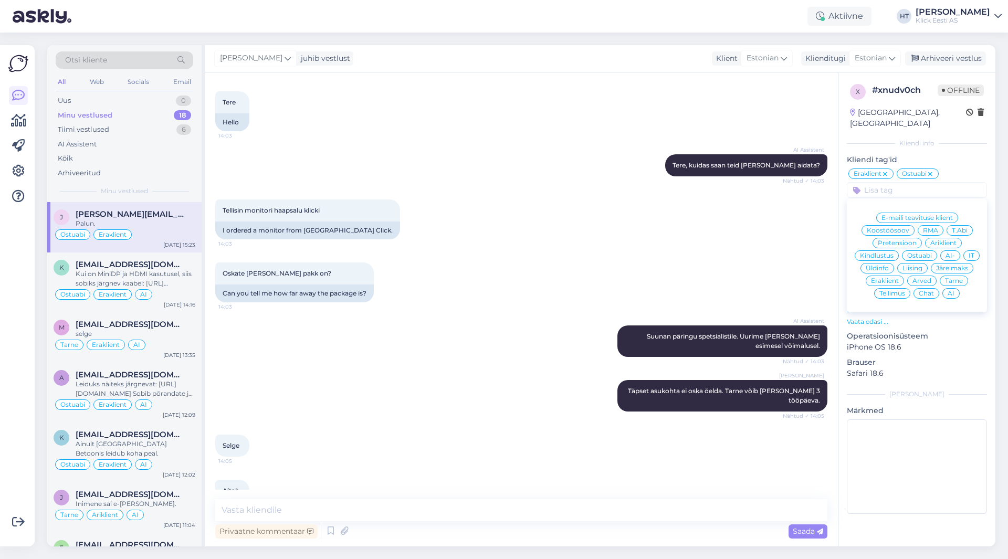
click at [952, 290] on span "AI" at bounding box center [950, 293] width 7 height 6
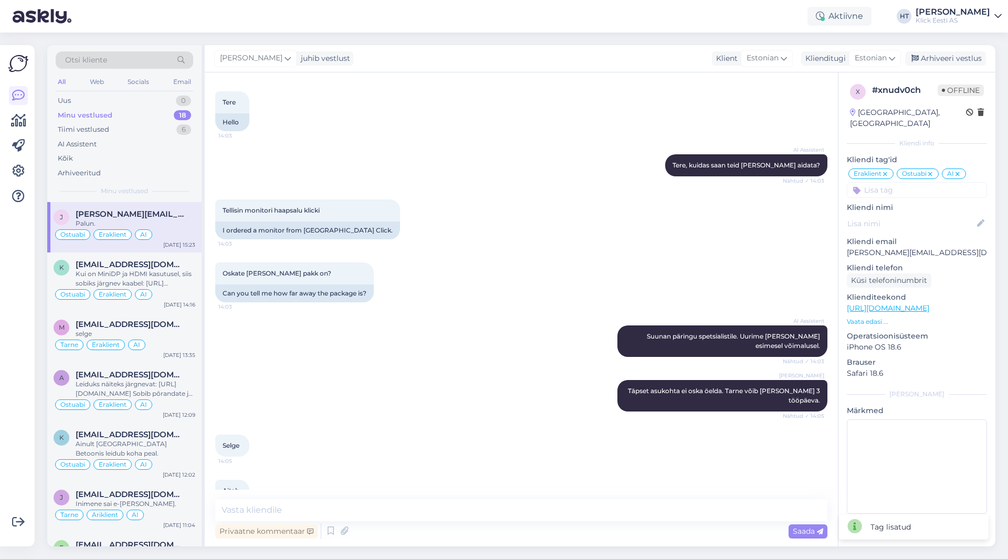
click at [592, 216] on div "Tellisin monitori haapsalu klicki 14:03 I ordered a monitor from [GEOGRAPHIC_DA…" at bounding box center [521, 219] width 612 height 63
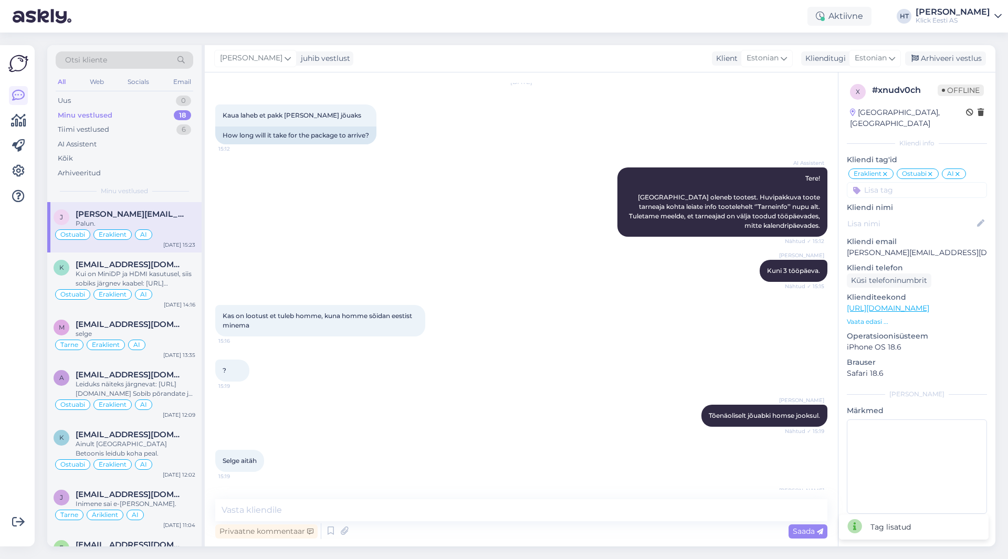
scroll to position [894, 0]
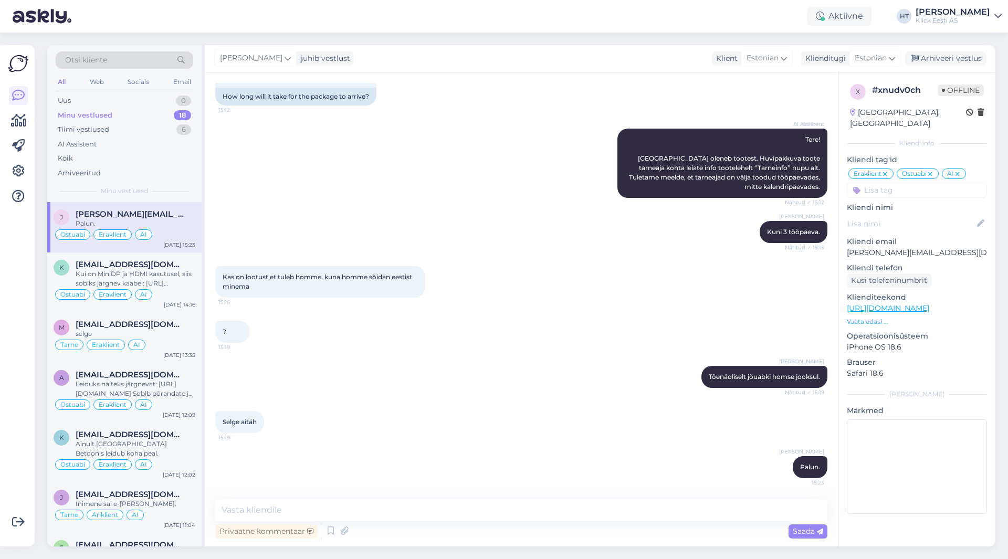
click at [527, 278] on div "Kas on lootust et tuleb homme, kuna homme sõidan eestist minema 15:16" at bounding box center [521, 282] width 612 height 55
click at [125, 151] on div "Kõik" at bounding box center [125, 158] width 138 height 15
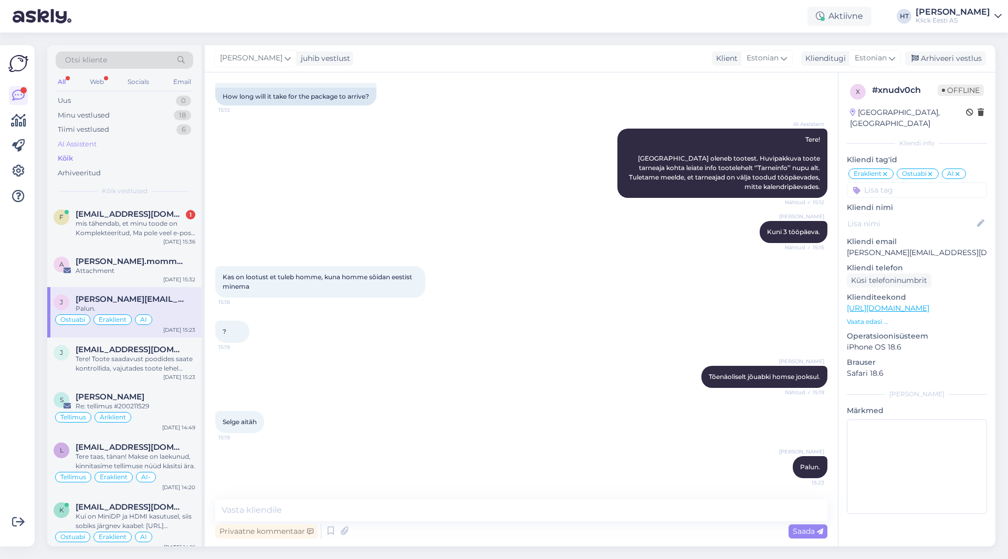
click at [151, 145] on div "AI Assistent" at bounding box center [125, 144] width 138 height 15
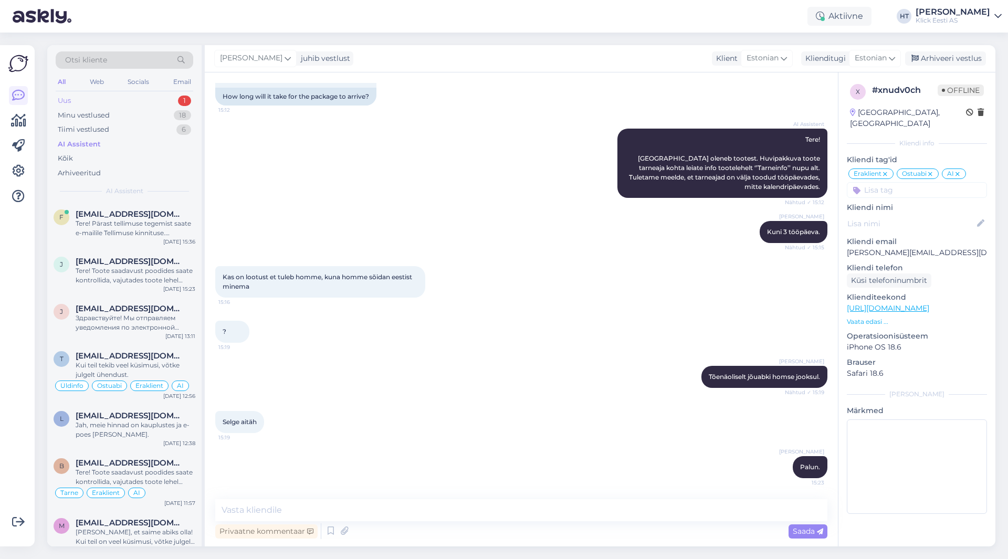
click at [148, 103] on div "Uus 1" at bounding box center [125, 100] width 138 height 15
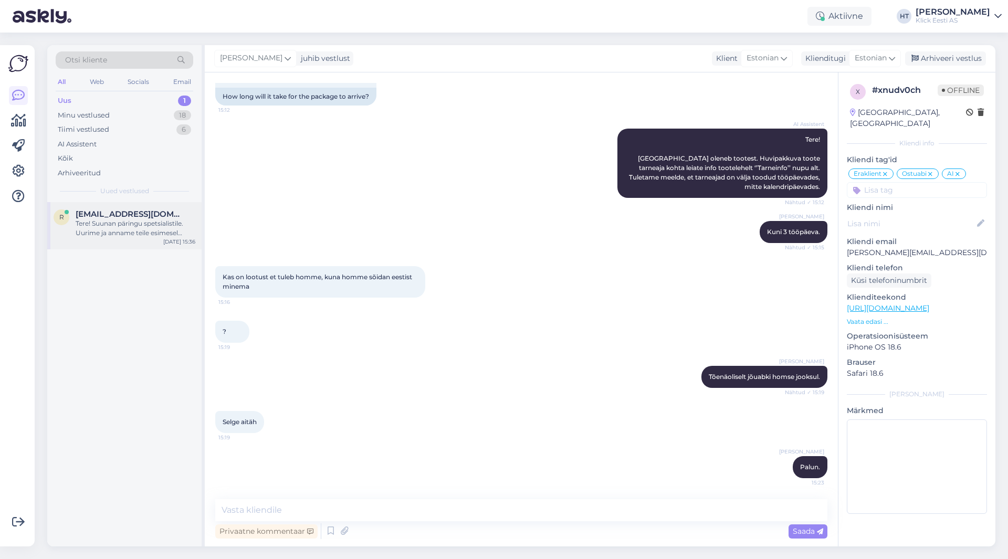
click at [146, 217] on span "[EMAIL_ADDRESS][DOMAIN_NAME]" at bounding box center [130, 213] width 109 height 9
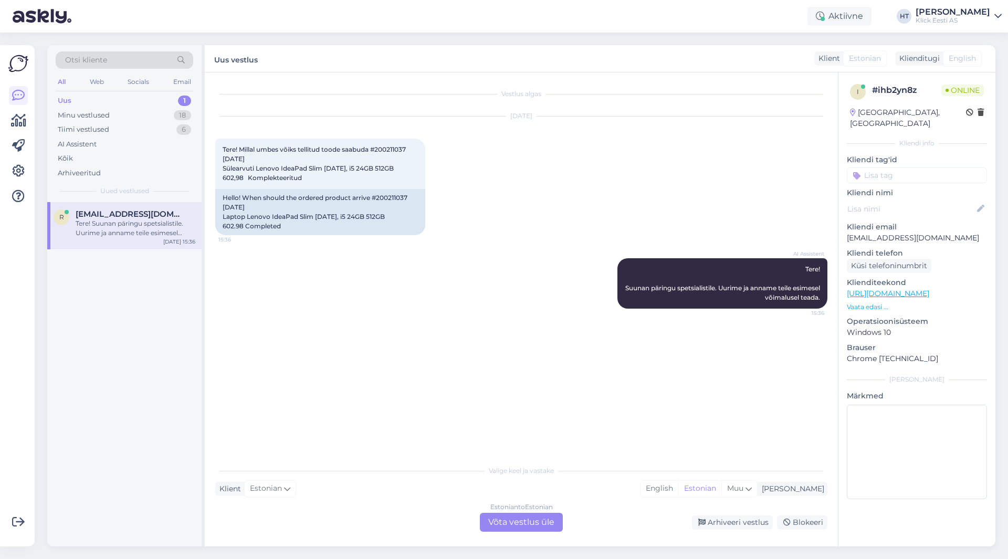
scroll to position [0, 0]
click at [390, 149] on span "Tere! Millal umbes võiks tellitud toode saabuda #200211037 [DATE] Sülearvuti Le…" at bounding box center [317, 163] width 189 height 36
copy span "200211037"
click at [462, 180] on div "[DATE] Tere! Millal umbes võiks tellitud toode saabuda #200211037 [DATE] Sülear…" at bounding box center [521, 176] width 612 height 142
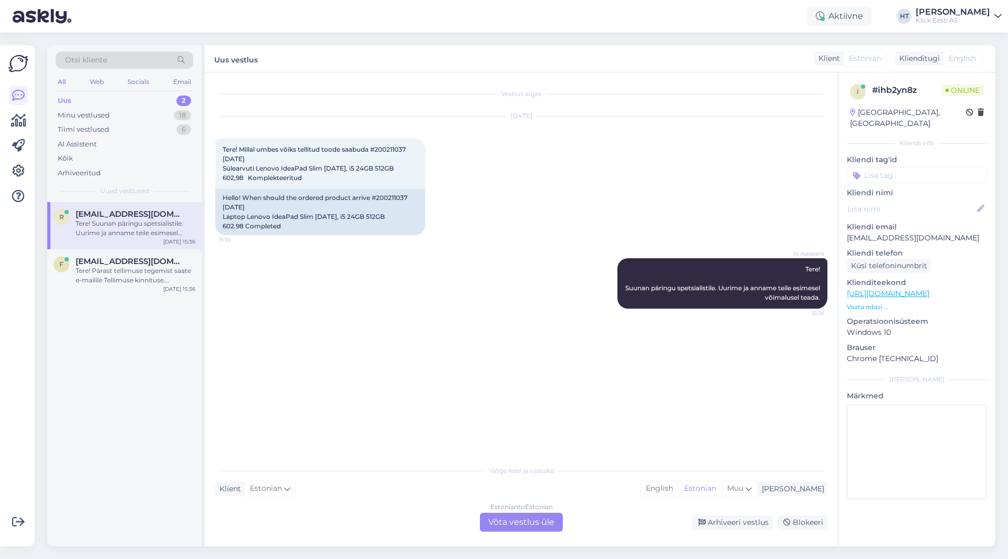
click at [518, 524] on div "Estonian to Estonian Võta vestlus üle" at bounding box center [521, 522] width 83 height 19
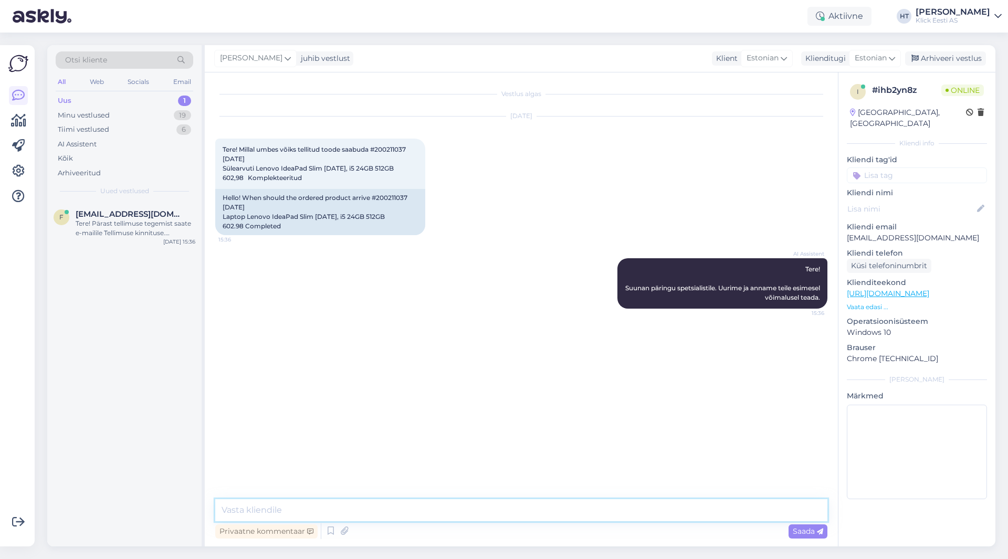
click at [377, 504] on textarea at bounding box center [521, 510] width 612 height 22
type textarea "Komplekteeritud tähendab, et tellimus on kaupluses valmis väljastamiseks."
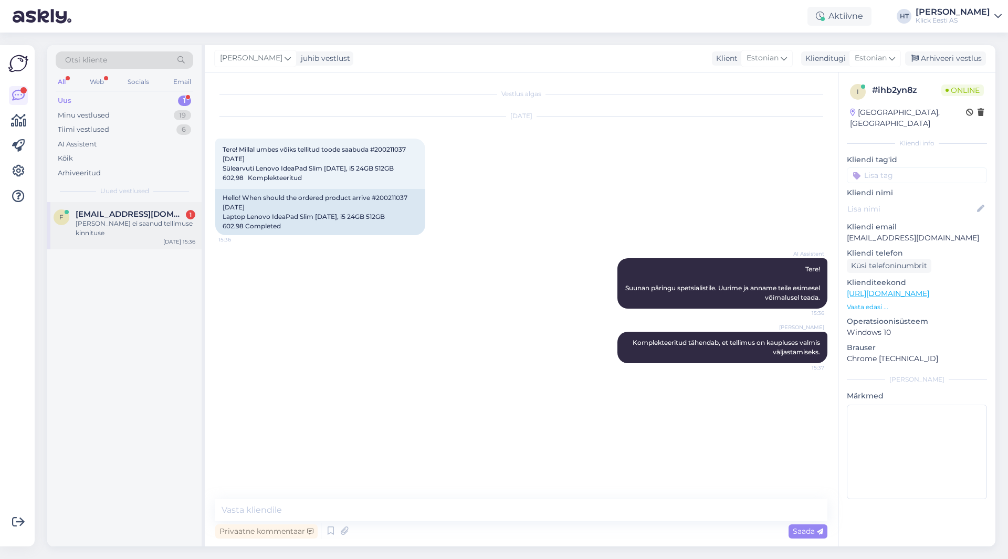
click at [91, 212] on span "[EMAIL_ADDRESS][DOMAIN_NAME]" at bounding box center [130, 213] width 109 height 9
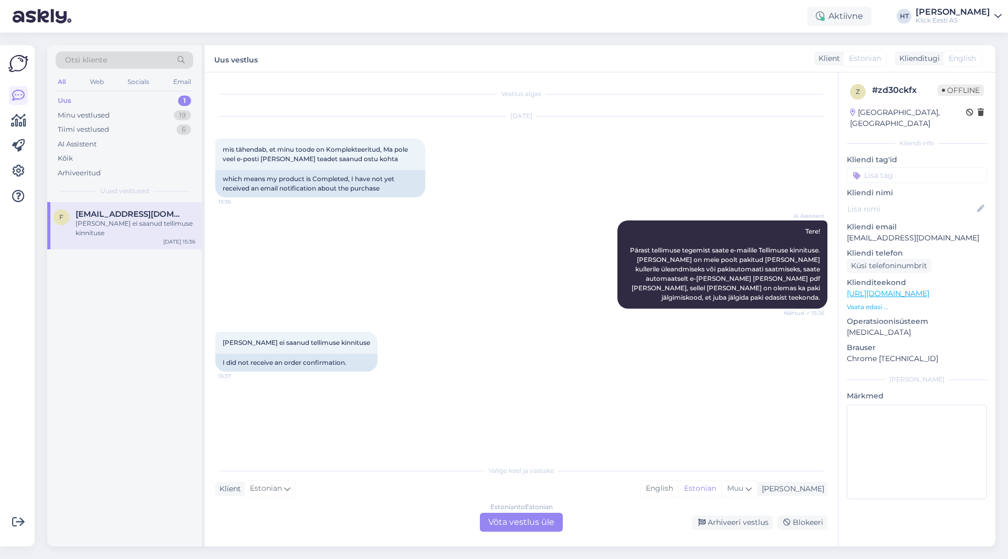
click at [895, 233] on p "[EMAIL_ADDRESS][DOMAIN_NAME]" at bounding box center [917, 238] width 140 height 11
copy p "[EMAIL_ADDRESS][DOMAIN_NAME]"
click at [566, 319] on div "AI Assistent Tere! Pärast tellimuse tegemist saate e-mailile Tellimuse kinnitus…" at bounding box center [521, 264] width 612 height 111
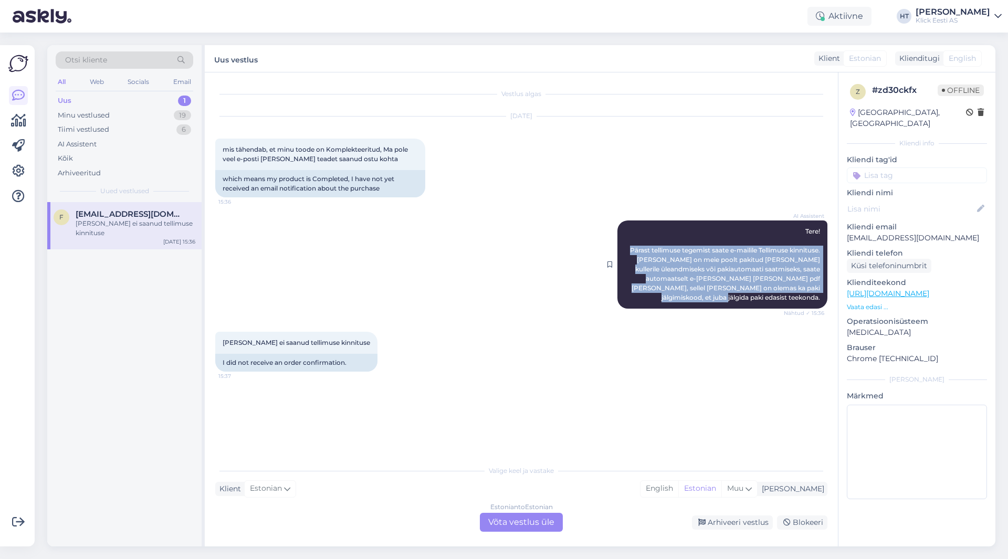
drag, startPoint x: 623, startPoint y: 249, endPoint x: 823, endPoint y: 297, distance: 205.5
click at [823, 297] on div "AI Assistent Tere! Pärast tellimuse tegemist saate e-mailile Tellimuse kinnitus…" at bounding box center [722, 264] width 210 height 88
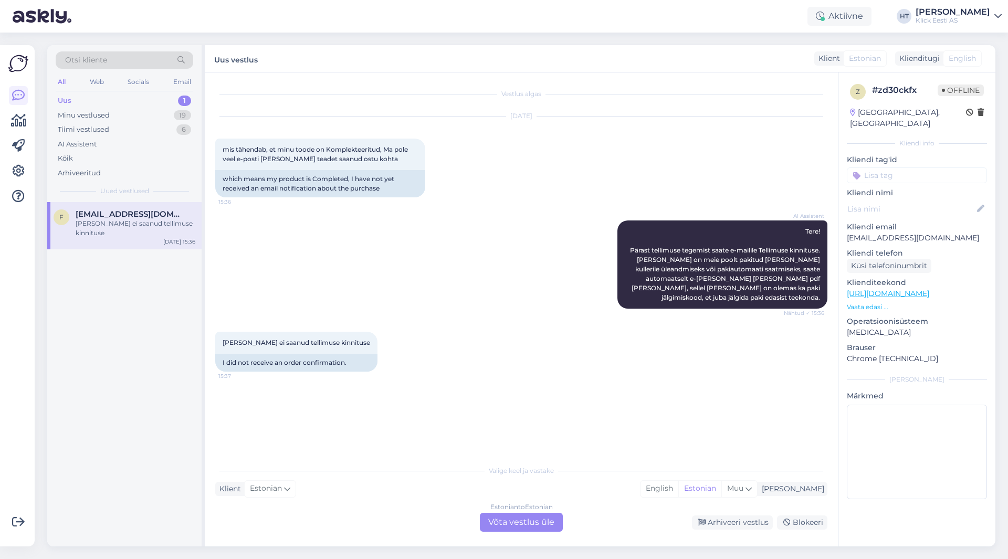
click at [166, 100] on div "Uus 1" at bounding box center [125, 100] width 138 height 15
click at [164, 117] on div "Minu vestlused 19" at bounding box center [125, 115] width 138 height 15
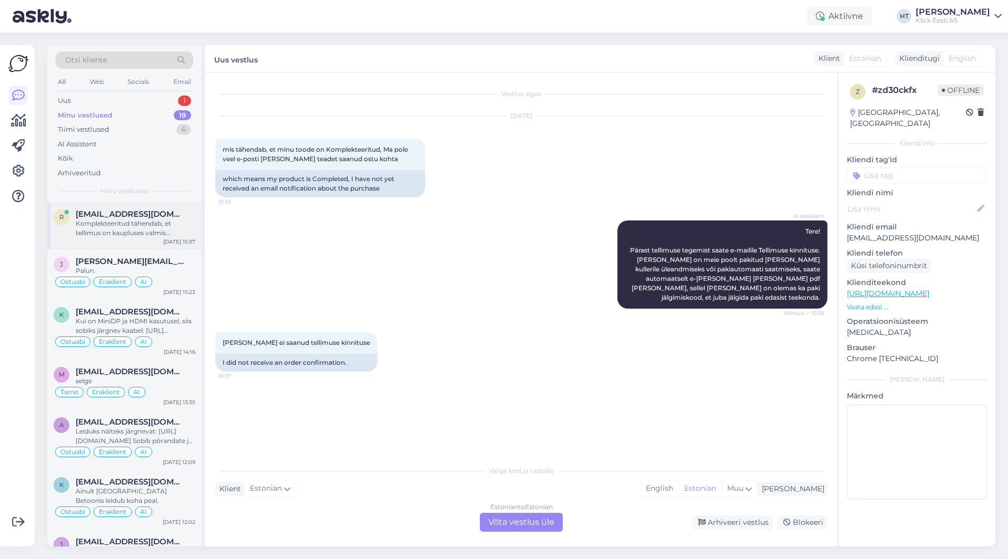
click at [159, 208] on div "r [EMAIL_ADDRESS][DOMAIN_NAME] Komplekteeritud tähendab, et tellimus on kauplus…" at bounding box center [124, 225] width 154 height 47
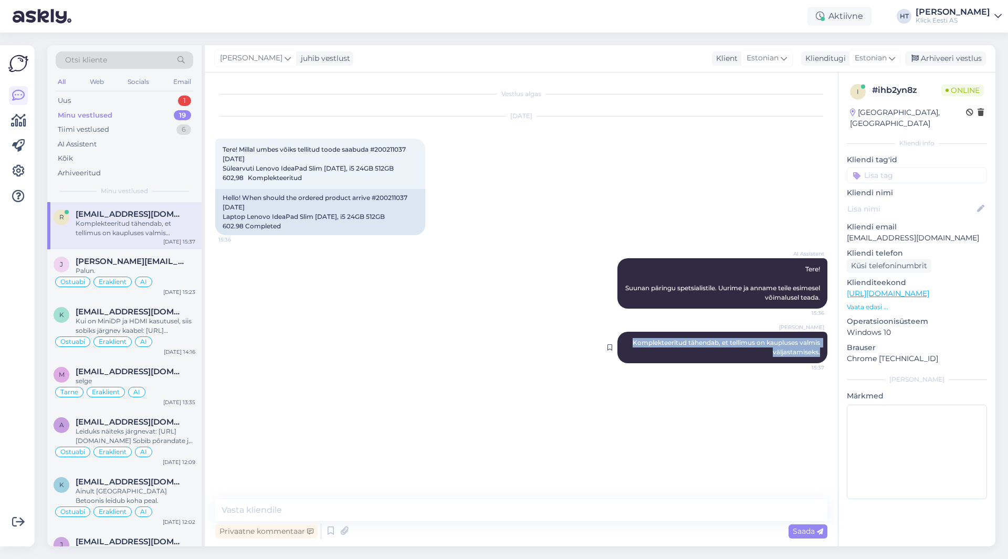
drag, startPoint x: 629, startPoint y: 341, endPoint x: 821, endPoint y: 351, distance: 191.9
click at [821, 351] on div "[PERSON_NAME] Komplekteeritud tähendab, et tellimus on kaupluses valmis väljast…" at bounding box center [722, 347] width 210 height 31
copy span "Komplekteeritud tähendab, et tellimus on kaupluses valmis väljastamiseks."
click at [386, 318] on div "AI Assistent Tere! Suunan päringu spetsialistile. Uurime ja anname teile esimes…" at bounding box center [521, 283] width 612 height 73
click at [150, 102] on div "Uus 1" at bounding box center [125, 100] width 138 height 15
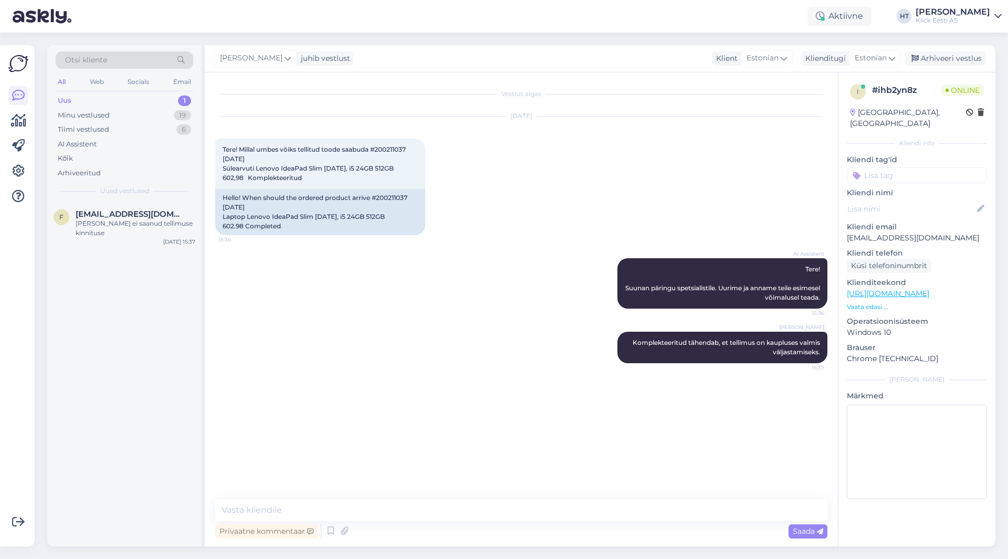
click at [170, 198] on div "Otsi kliente All Web Socials Email Uus 1 Minu vestlused 19 Tiimi vestlused 6 AI…" at bounding box center [124, 123] width 154 height 157
click at [168, 205] on div "f [EMAIL_ADDRESS][DOMAIN_NAME] [PERSON_NAME] ei saanud tellimuse kinnituse [DAT…" at bounding box center [124, 225] width 154 height 47
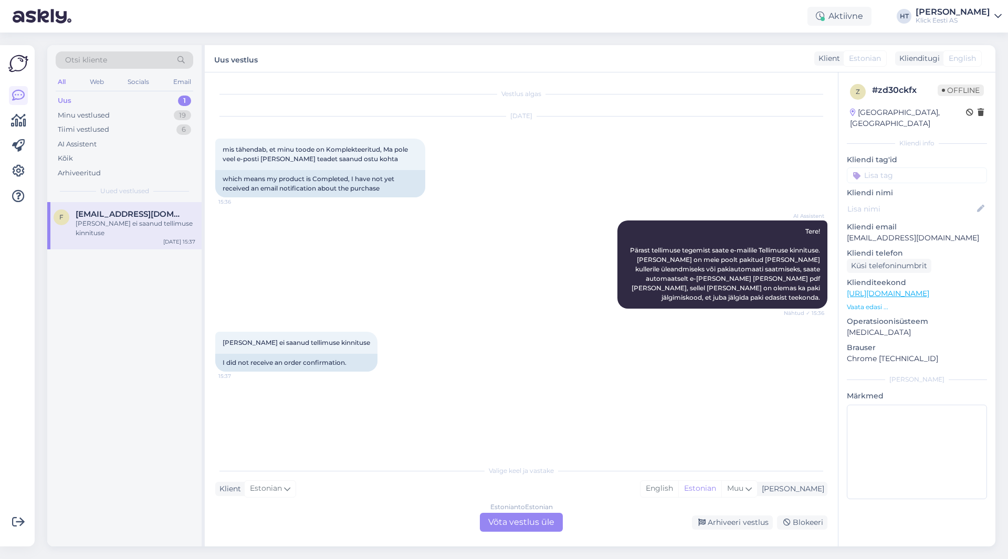
click at [528, 526] on div "Estonian to Estonian Võta vestlus üle" at bounding box center [521, 522] width 83 height 19
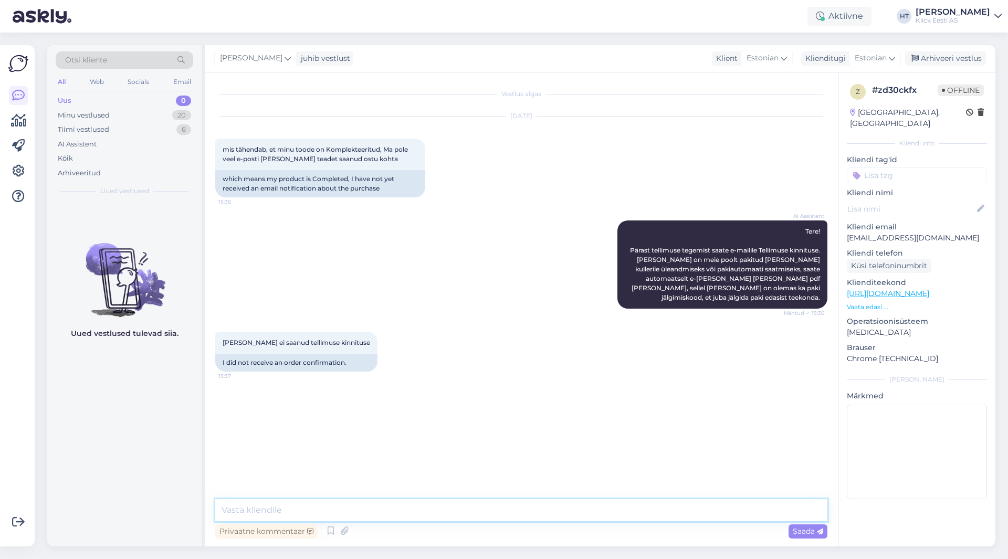
click at [515, 517] on textarea at bounding box center [521, 510] width 612 height 22
paste textarea "Komplekteeritud tähendab, et tellimus on kaupluses valmis väljastamiseks."
type textarea "Komplekteeritud tähendab, et tellimus on kaupluses valmis väljastamiseks. Kinni…"
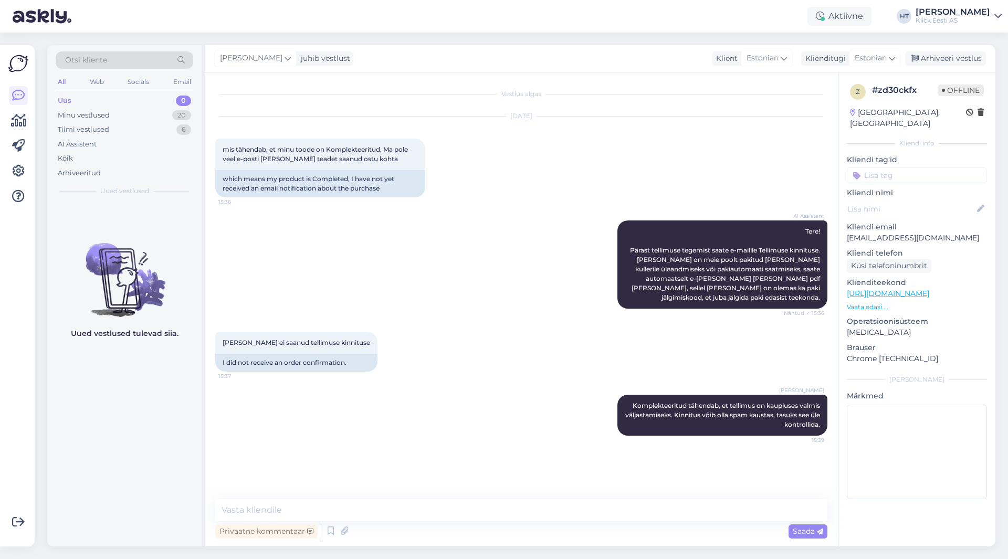
click at [412, 282] on div "AI Assistent Tere! Pärast tellimuse tegemist saate e-mailile Tellimuse kinnitus…" at bounding box center [521, 264] width 612 height 111
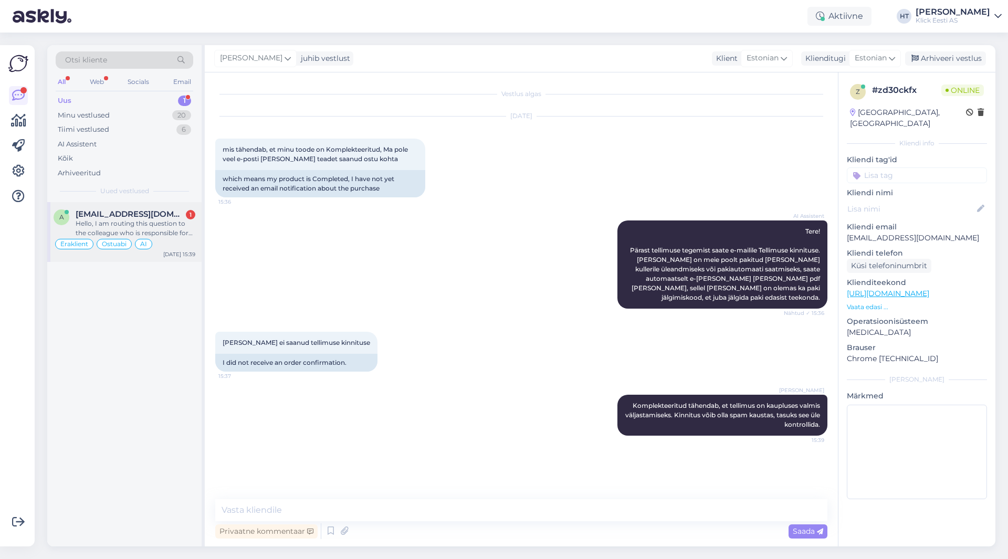
click at [162, 239] on div "Eraklient Ostuabi AI" at bounding box center [125, 244] width 142 height 13
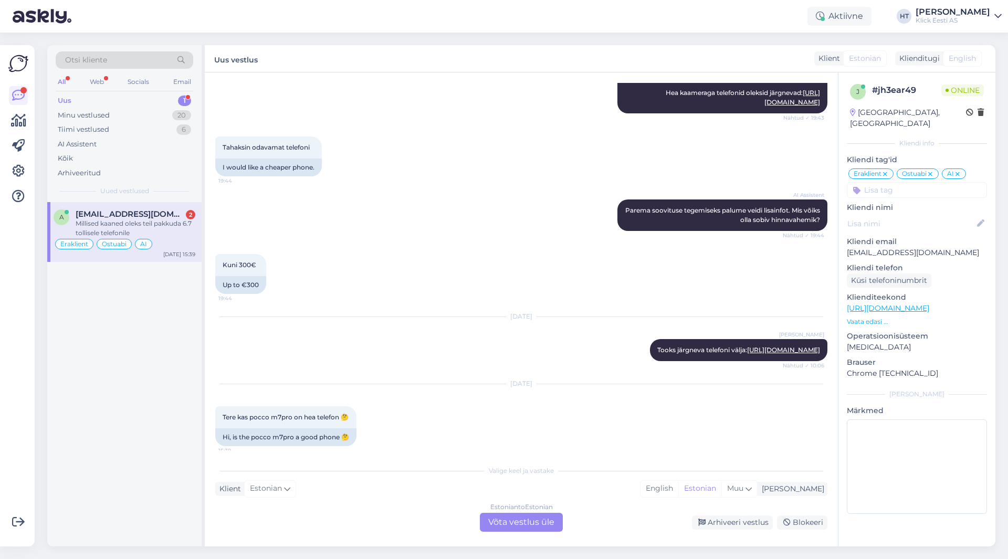
scroll to position [357, 0]
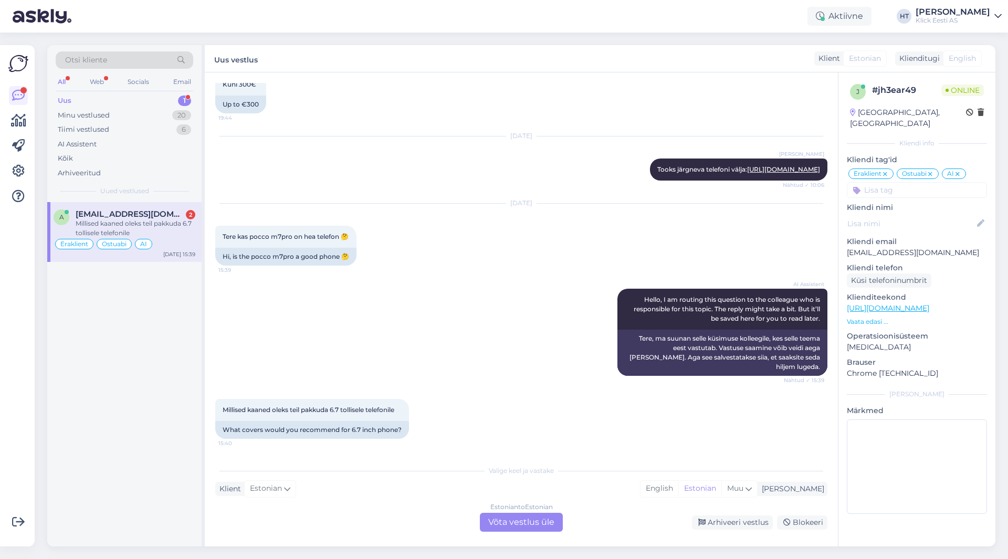
click at [498, 255] on div "[DATE] Tere kas pocco m7pro on hea telefon 🤔 15:39 Hi, is the pocco m7pro a goo…" at bounding box center [521, 234] width 612 height 85
click at [407, 154] on div "[DATE] [PERSON_NAME] [PERSON_NAME] järgneva telefoni välja: [URL][DOMAIN_NAME] …" at bounding box center [521, 158] width 612 height 67
click at [524, 518] on div "Estonian to Estonian Võta vestlus üle" at bounding box center [521, 522] width 83 height 19
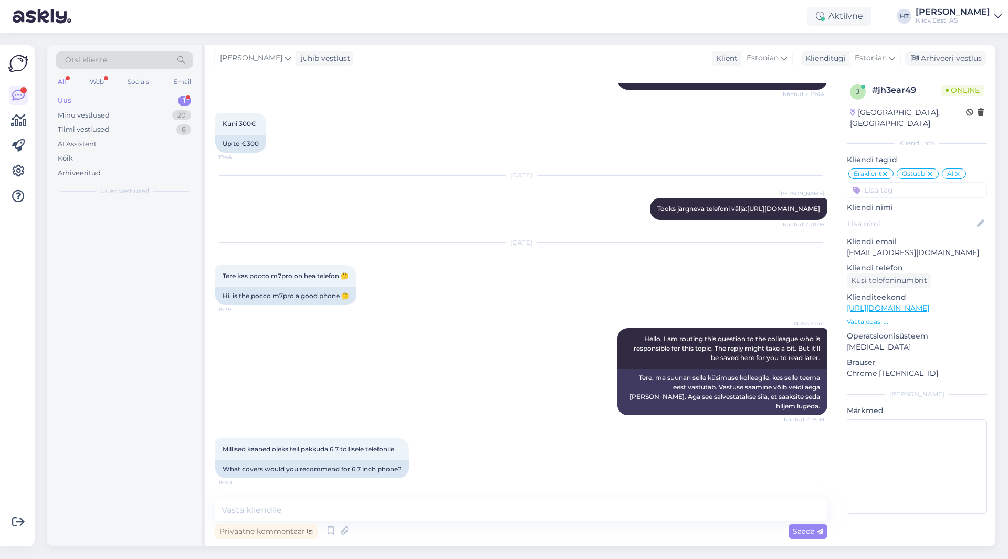
scroll to position [318, 0]
click at [524, 518] on textarea at bounding box center [521, 510] width 612 height 22
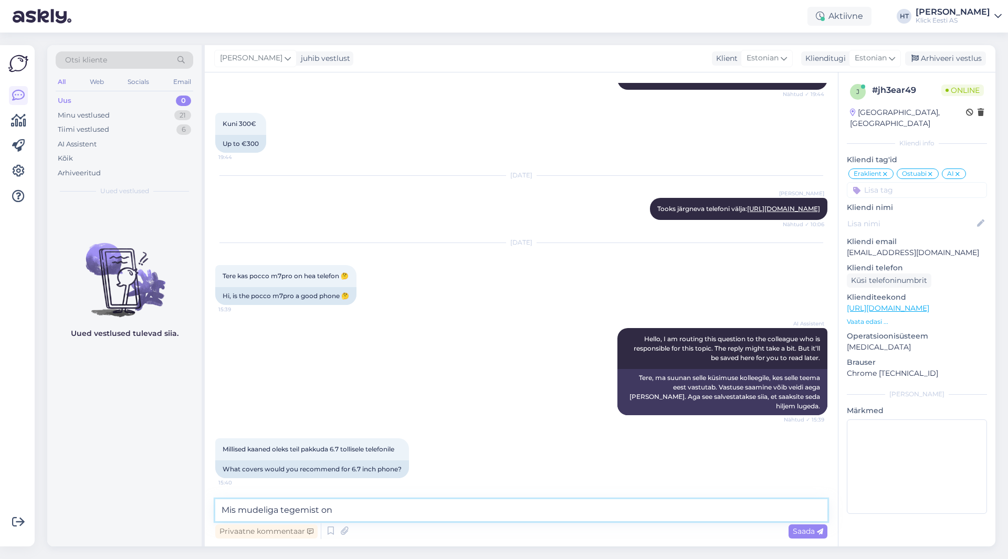
type textarea "Mis mudeliga tegemist on?"
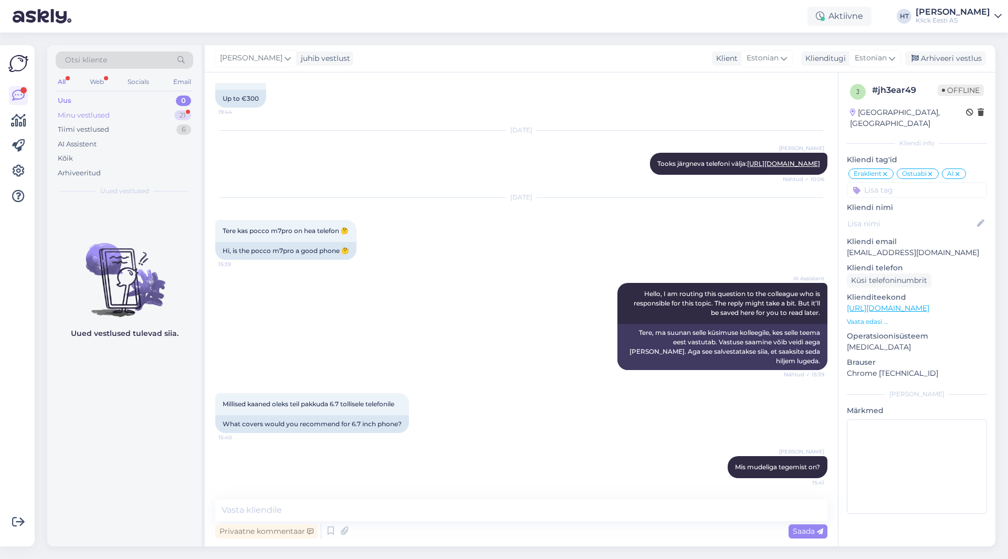
click at [175, 115] on div "21" at bounding box center [182, 115] width 17 height 10
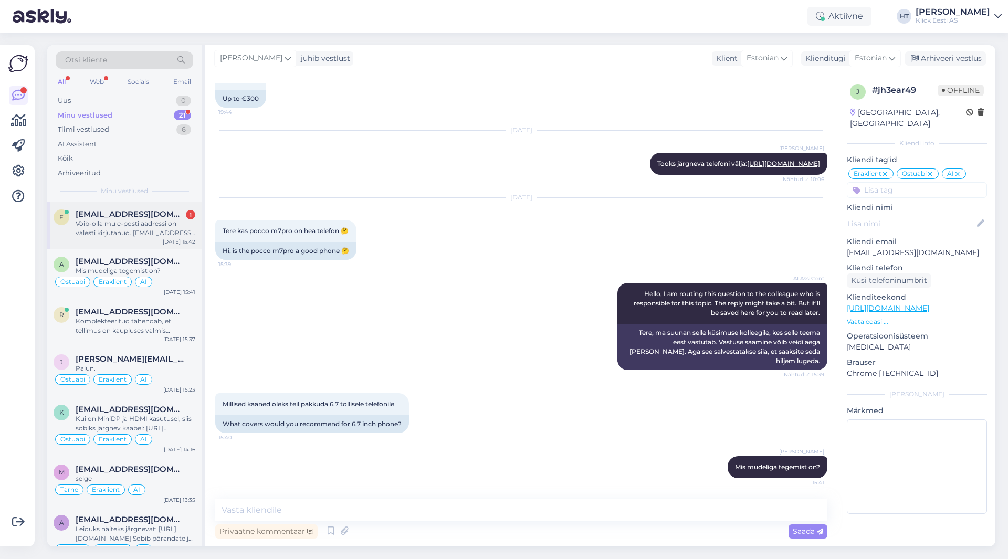
click at [157, 216] on span "[EMAIL_ADDRESS][DOMAIN_NAME]" at bounding box center [130, 213] width 109 height 9
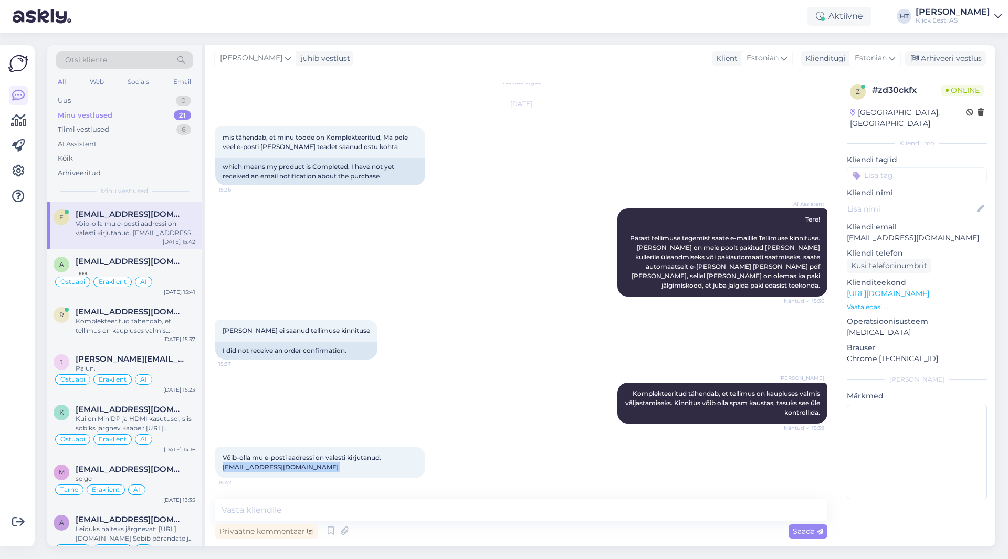
drag, startPoint x: 341, startPoint y: 469, endPoint x: 223, endPoint y: 471, distance: 118.7
click at [223, 471] on div "Võib-olla mu e-posti aadressi on valesti kirjutanud. [EMAIL_ADDRESS][DOMAIN_NAM…" at bounding box center [320, 462] width 210 height 31
copy span "[EMAIL_ADDRESS][DOMAIN_NAME]"
click at [520, 319] on div "[PERSON_NAME] ei saanud tellimuse kinnituse 15:37 I did not receive an order co…" at bounding box center [521, 339] width 612 height 63
click at [456, 503] on textarea at bounding box center [521, 510] width 612 height 22
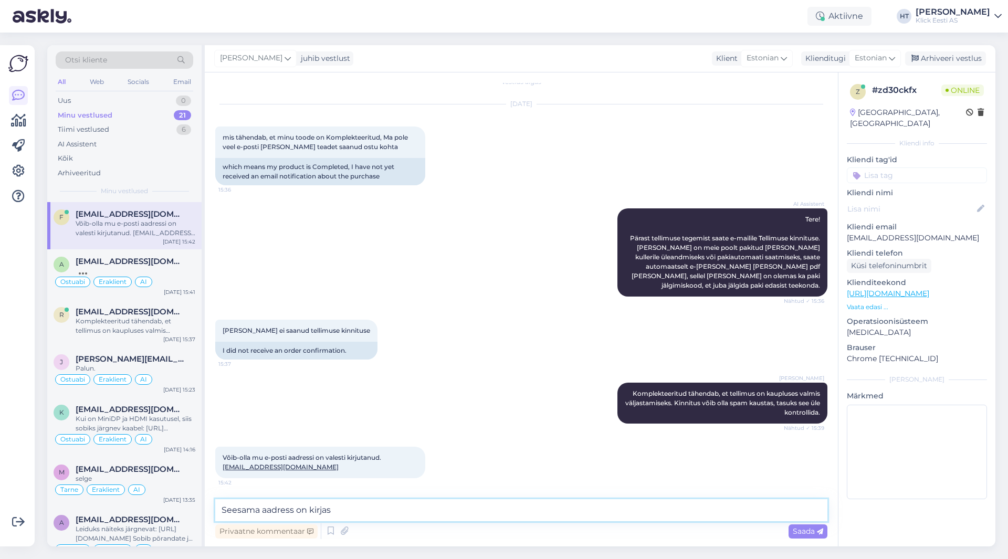
type textarea "Seesama aadress on kirjas."
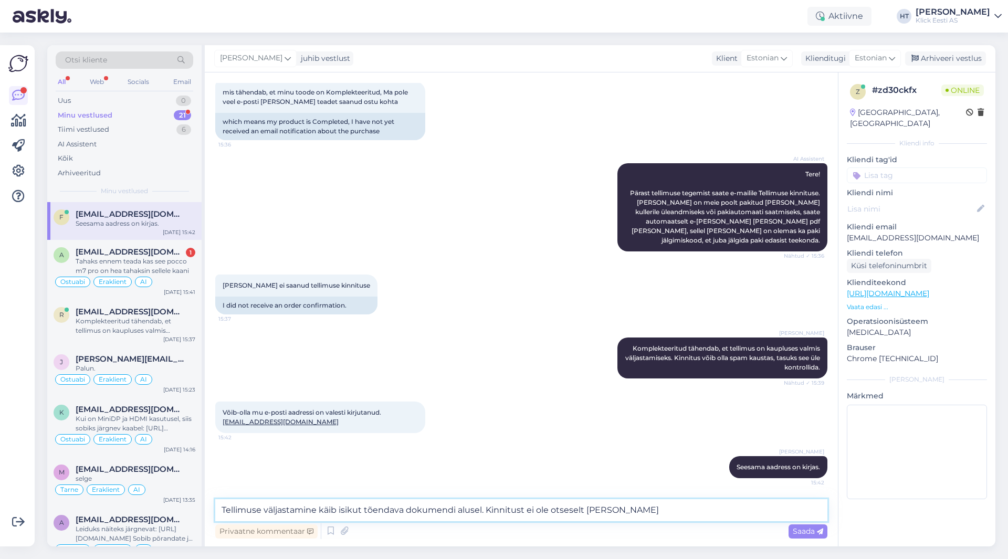
type textarea "Tellimuse väljastamine käib isikut tõendava dokumendi alusel. Kinnitust ei ole …"
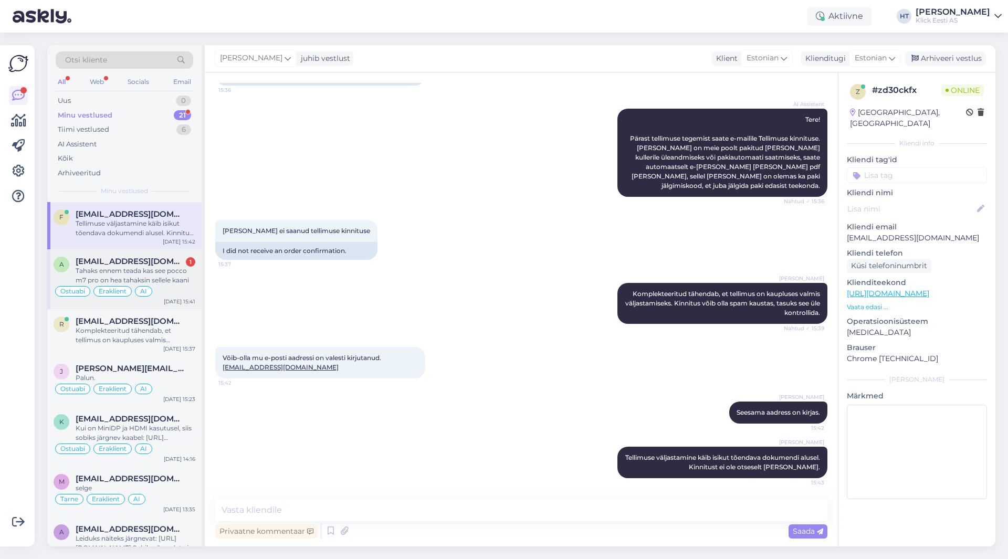
click at [187, 272] on div "Tahaks ennem teada kas see pocco m7 pro on hea tahaksin sellele kaani" at bounding box center [136, 275] width 120 height 19
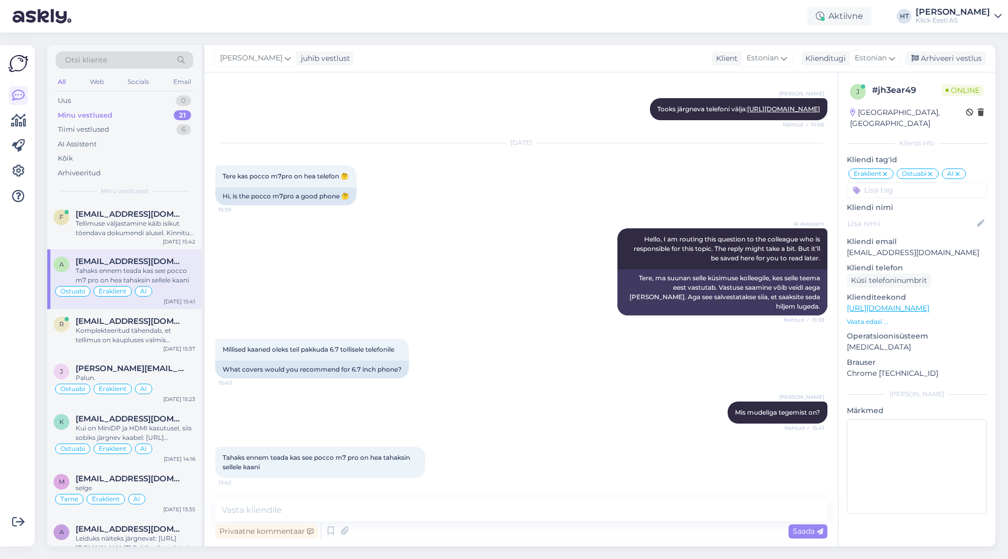
scroll to position [417, 0]
click at [457, 514] on textarea at bounding box center [521, 510] width 612 height 22
type textarea "Kaamera poolest soovitaks siiski X7 Pro mudelit."
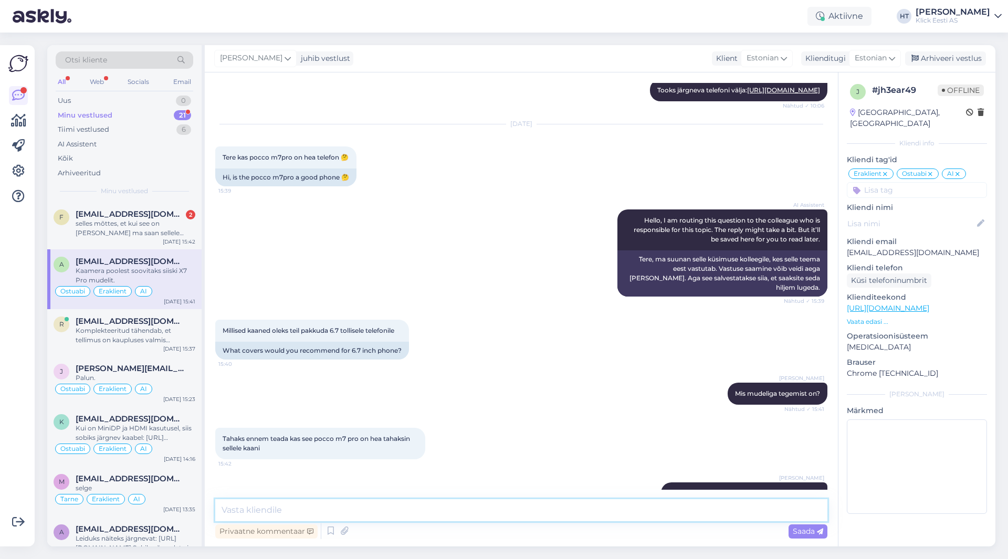
scroll to position [462, 0]
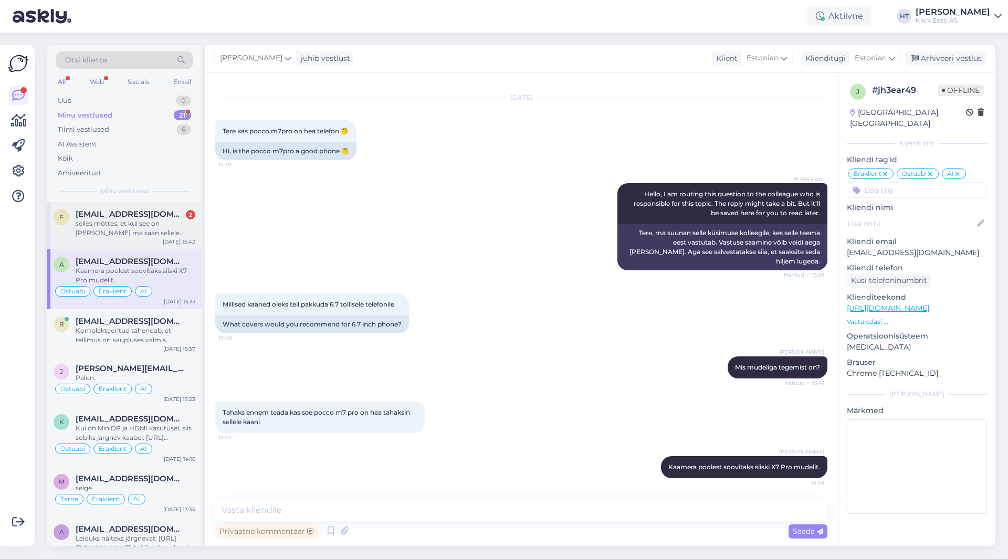
click at [168, 221] on div "selles mõttes, et kui see on [PERSON_NAME] ma saan sellele järele minna" at bounding box center [136, 228] width 120 height 19
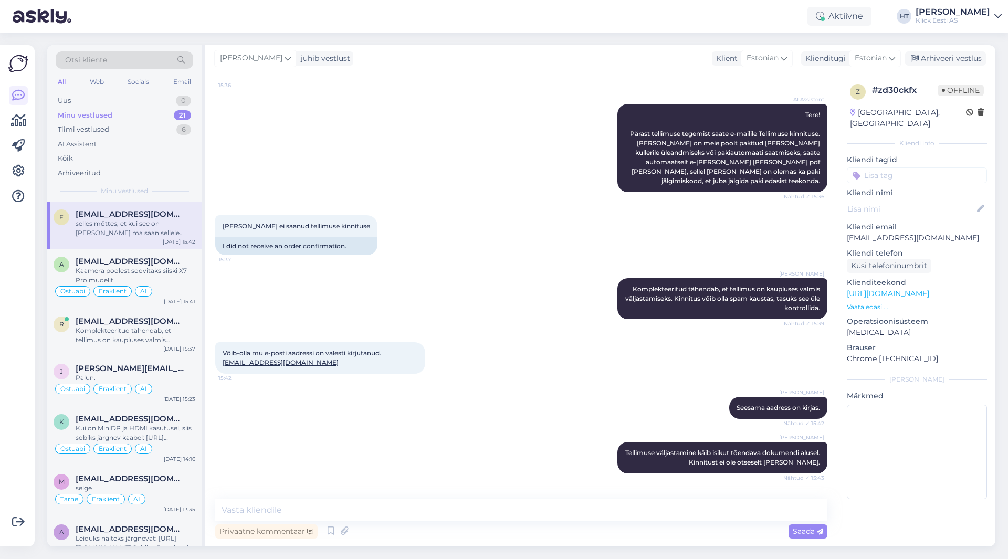
scroll to position [212, 0]
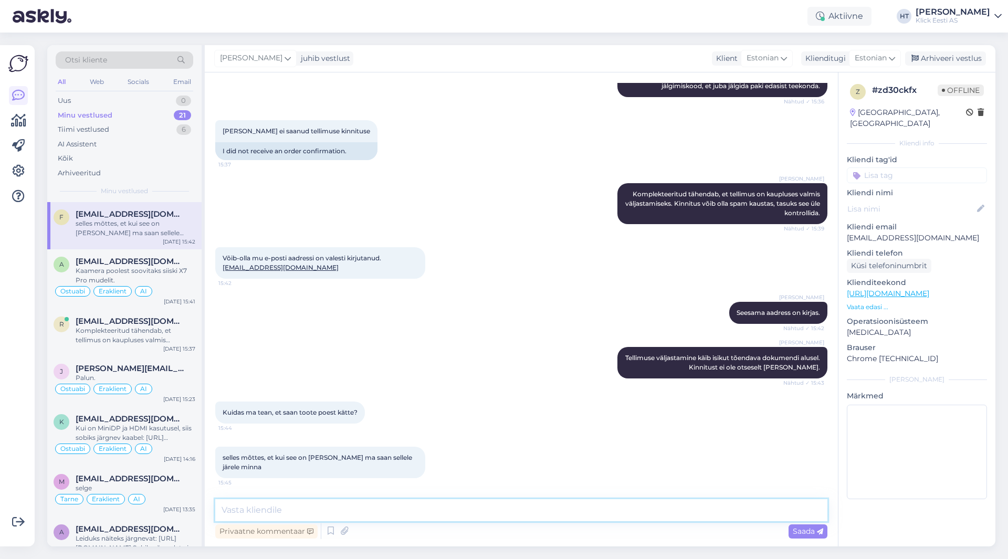
click at [456, 507] on textarea at bounding box center [521, 510] width 612 height 22
type textarea "Tellimus on komplekteeritud staatuses, sellele võib järgi minna."
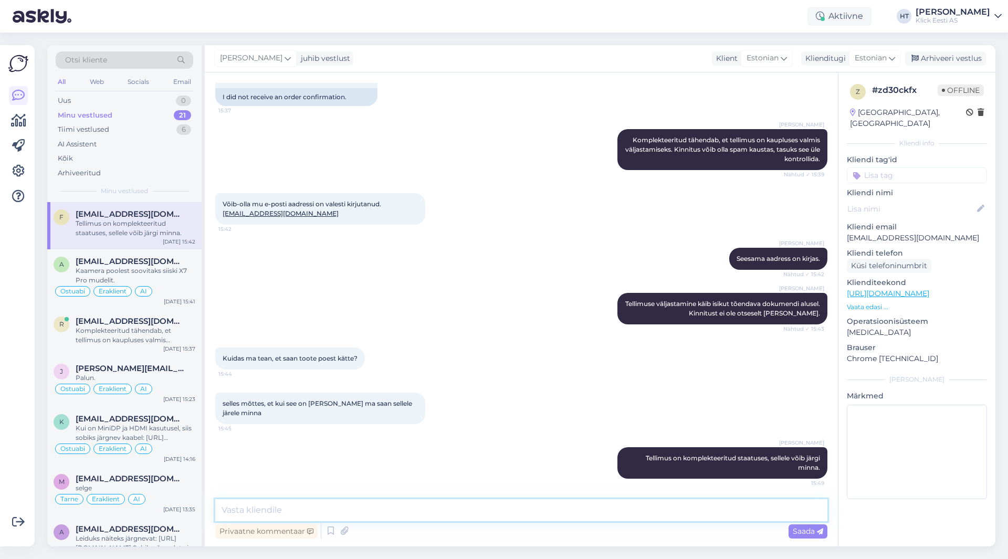
scroll to position [266, 0]
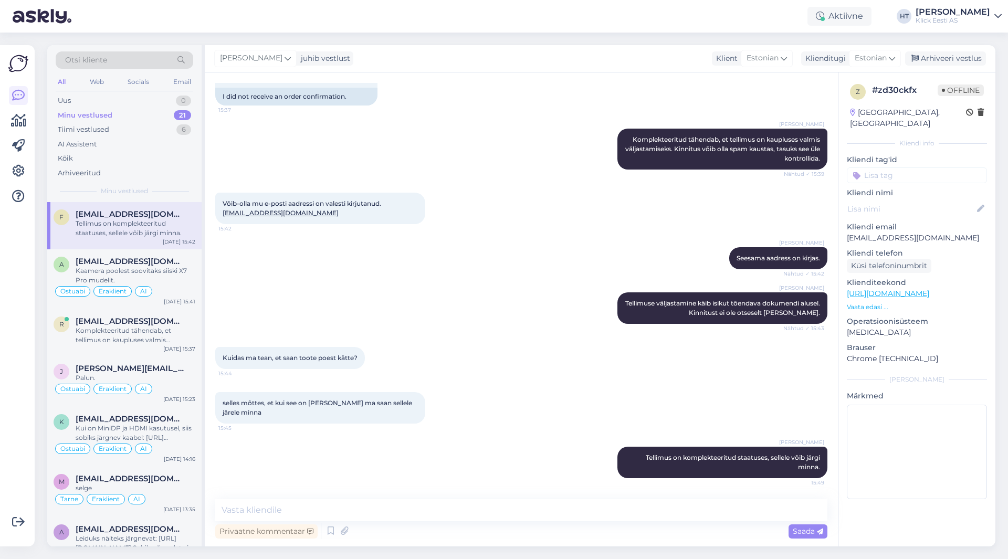
click at [509, 338] on div "Kuidas ma tean, et saan toote poest kätte? 15:44" at bounding box center [521, 357] width 612 height 45
click at [148, 83] on div "Socials" at bounding box center [138, 82] width 26 height 14
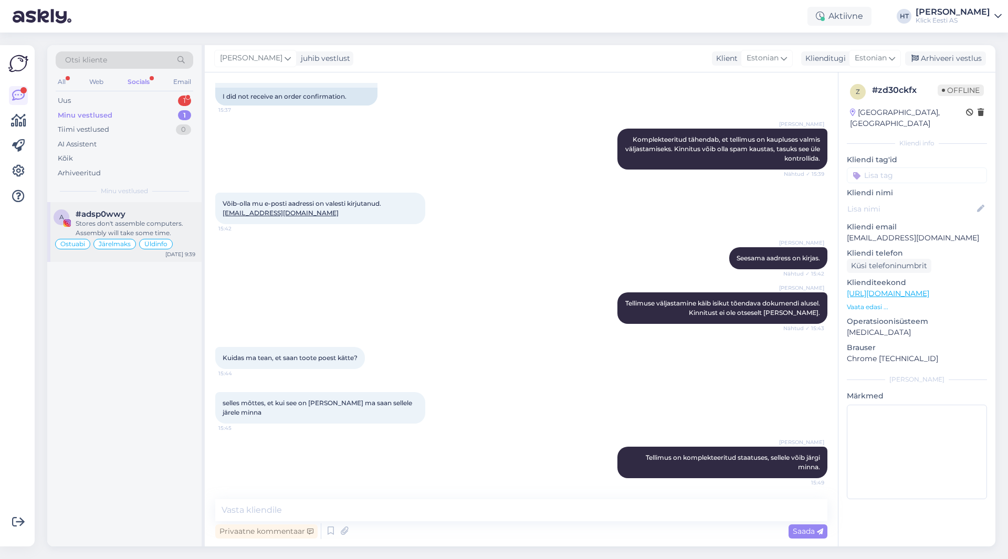
click at [172, 213] on div "#adsp0wwy" at bounding box center [136, 213] width 120 height 9
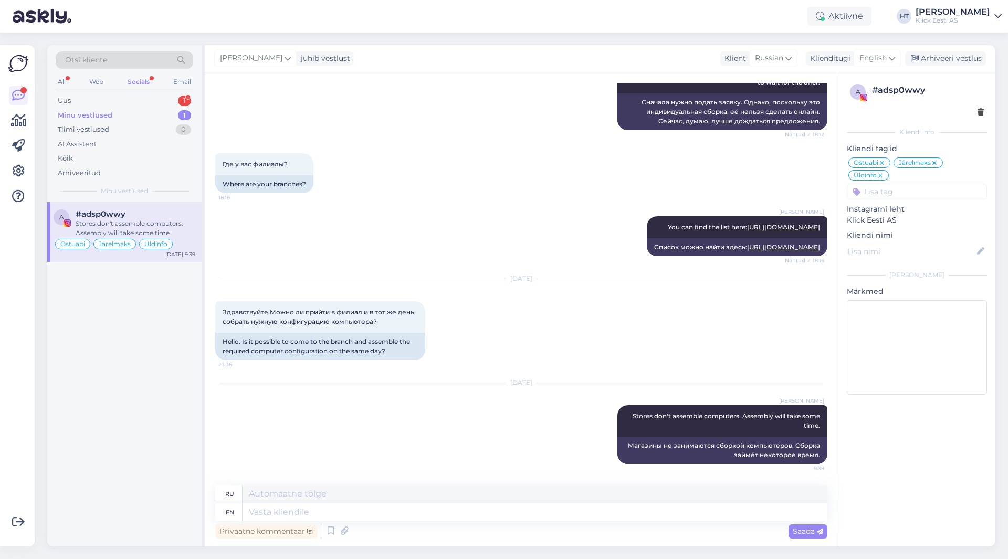
click at [98, 119] on div "Minu vestlused" at bounding box center [85, 115] width 55 height 10
click at [53, 101] on div "Otsi kliente All Web Socials Email Uus 1 Minu vestlused 1 Tiimi vestlused 0 AI …" at bounding box center [124, 123] width 154 height 157
click at [61, 106] on div "Uus" at bounding box center [64, 101] width 13 height 10
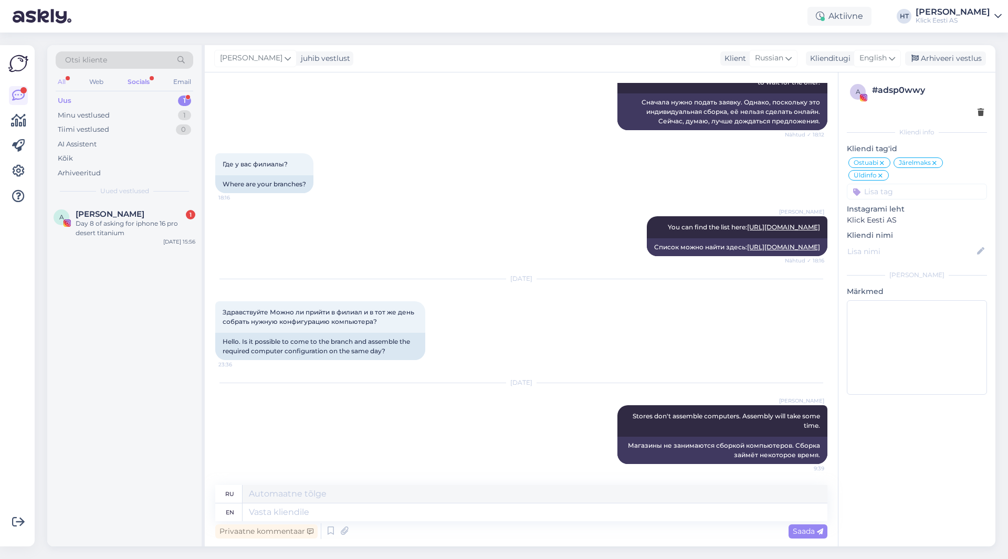
click at [61, 80] on div "All" at bounding box center [62, 82] width 12 height 14
click at [136, 211] on span "[PERSON_NAME]" at bounding box center [110, 213] width 69 height 9
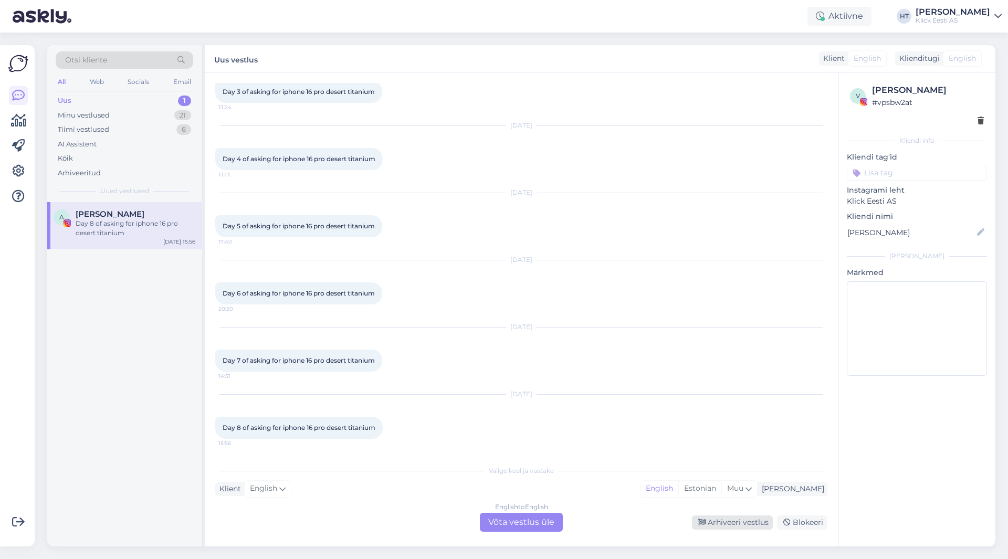
click at [754, 523] on div "Arhiveeri vestlus" at bounding box center [732, 522] width 81 height 14
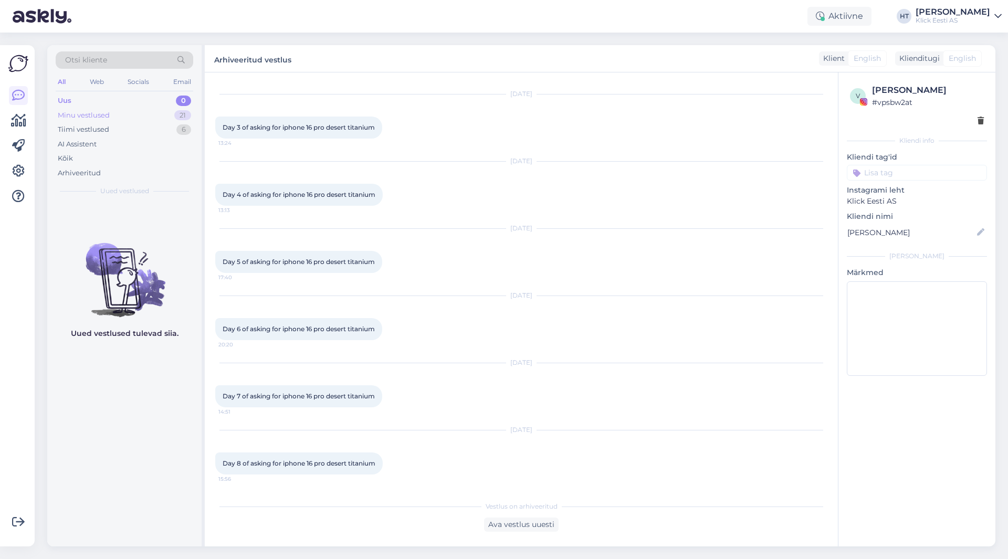
click at [167, 118] on div "Minu vestlused 21" at bounding box center [125, 115] width 138 height 15
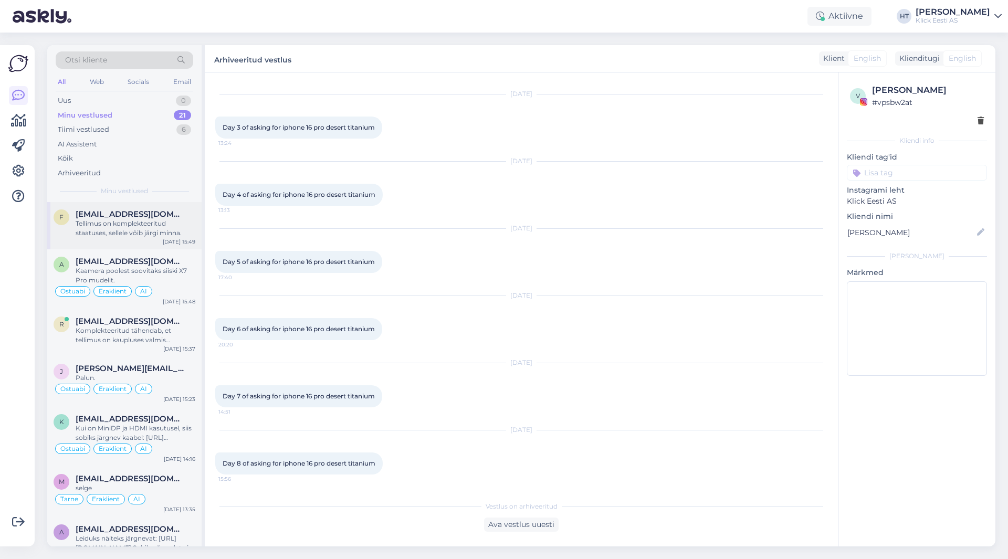
click at [160, 213] on span "[EMAIL_ADDRESS][DOMAIN_NAME]" at bounding box center [130, 213] width 109 height 9
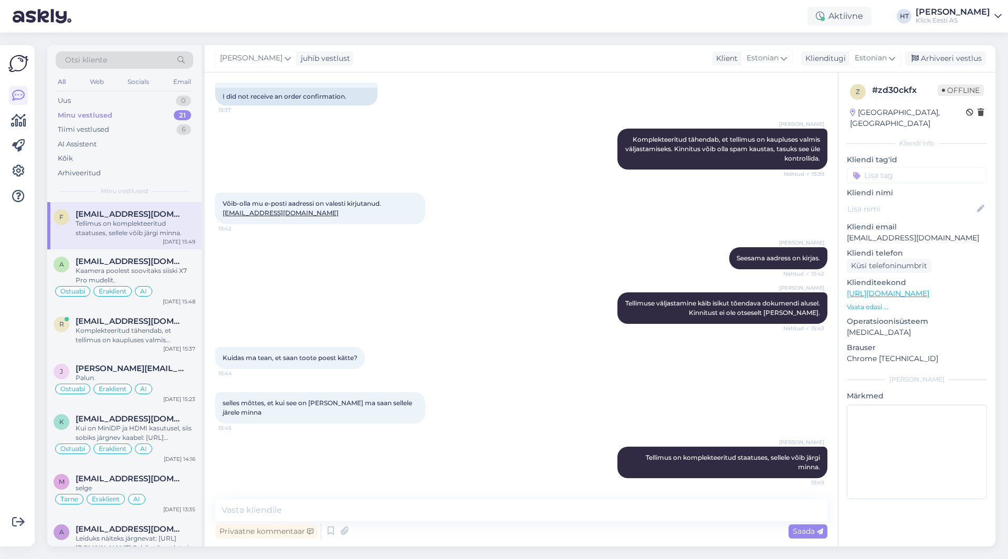
click at [515, 341] on div "Kuidas ma tean, et saan toote poest kätte? 15:44" at bounding box center [521, 357] width 612 height 45
click at [13, 430] on div at bounding box center [18, 296] width 20 height 484
click at [140, 338] on div "Komplekteeritud tähendab, et tellimus on kaupluses valmis väljastamiseks." at bounding box center [136, 335] width 120 height 19
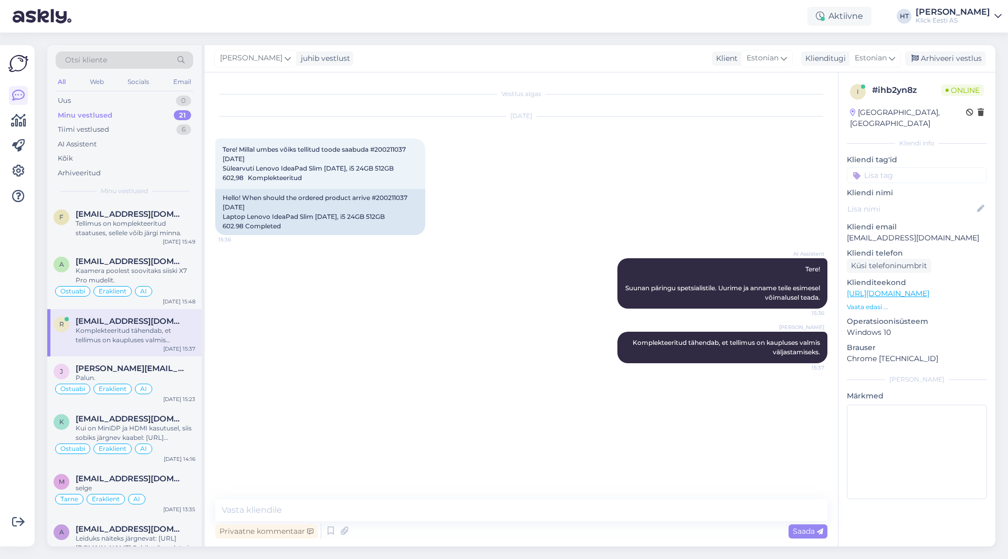
click at [904, 167] on input at bounding box center [917, 175] width 140 height 16
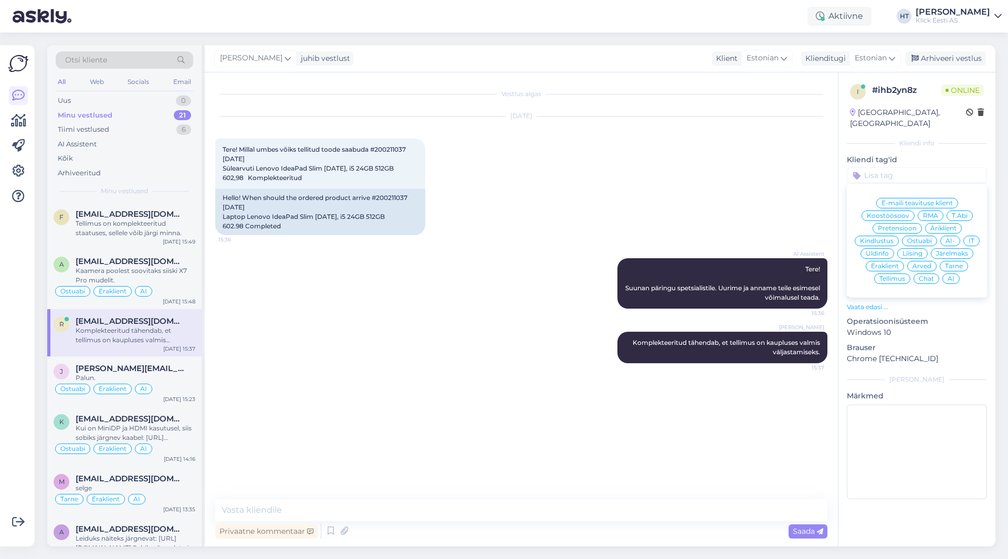
click at [954, 263] on span "Tarne" at bounding box center [954, 266] width 18 height 6
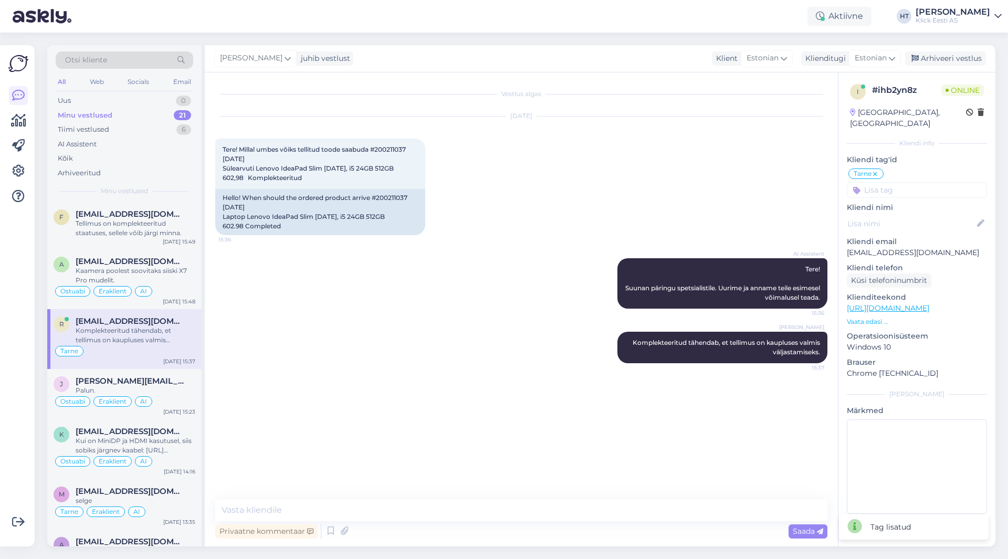
click at [899, 182] on input at bounding box center [917, 190] width 140 height 16
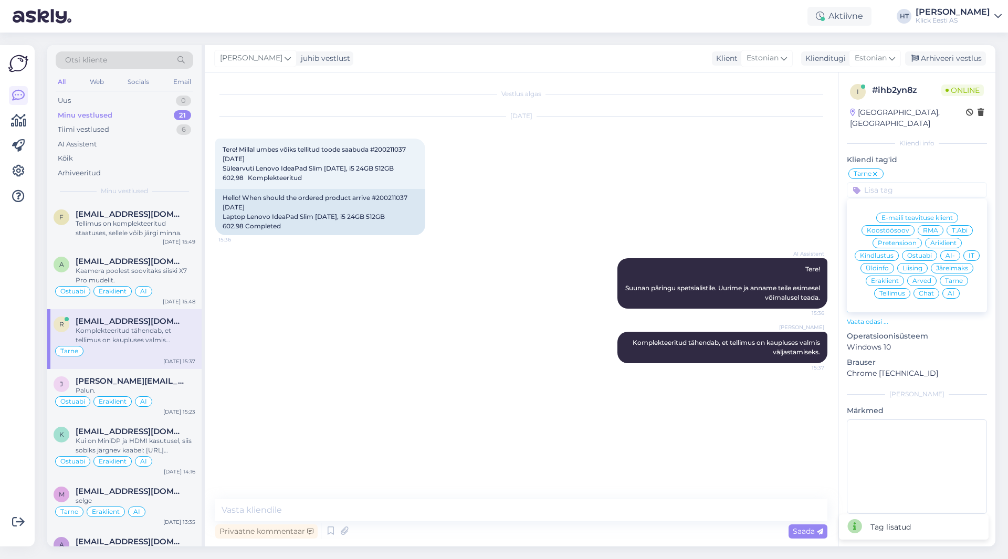
click at [887, 278] on span "Eraklient" at bounding box center [885, 281] width 28 height 6
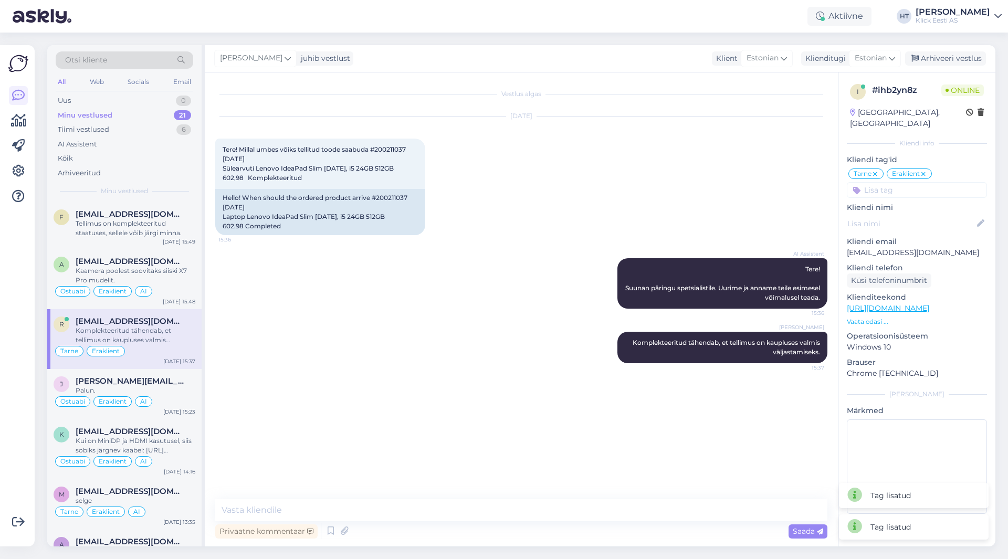
click at [895, 182] on input at bounding box center [917, 190] width 140 height 16
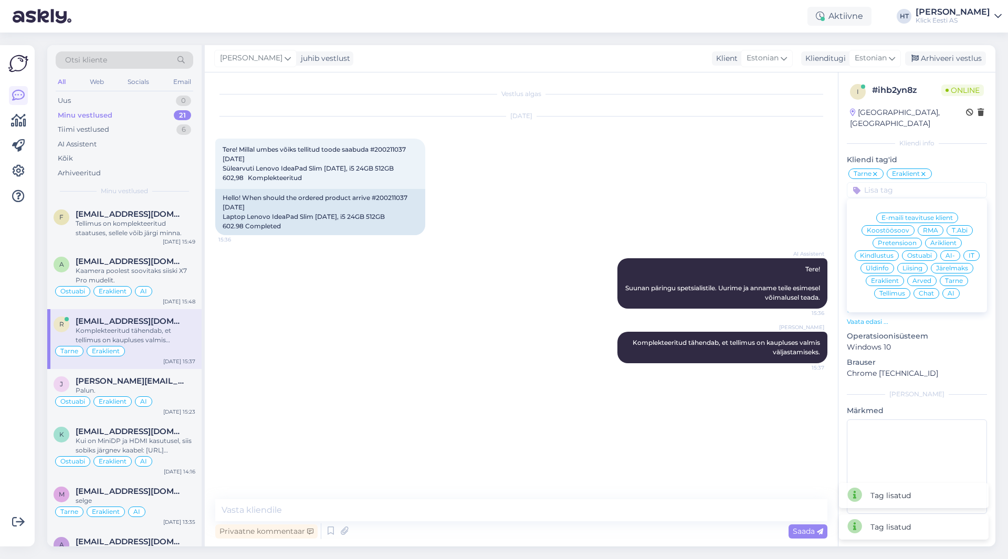
click at [947, 288] on div "AI" at bounding box center [950, 293] width 17 height 10
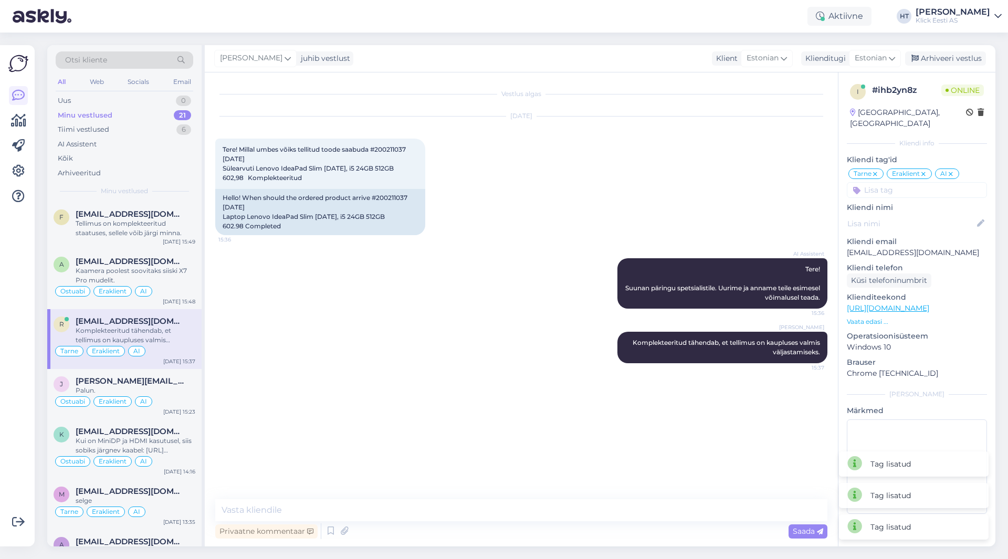
click at [703, 198] on div "[DATE] Tere! Millal umbes võiks tellitud toode saabuda #200211037 [DATE] Sülear…" at bounding box center [521, 176] width 612 height 142
click at [649, 213] on div "[DATE] Tere! Millal umbes võiks tellitud toode saabuda #200211037 [DATE] Sülear…" at bounding box center [521, 176] width 612 height 142
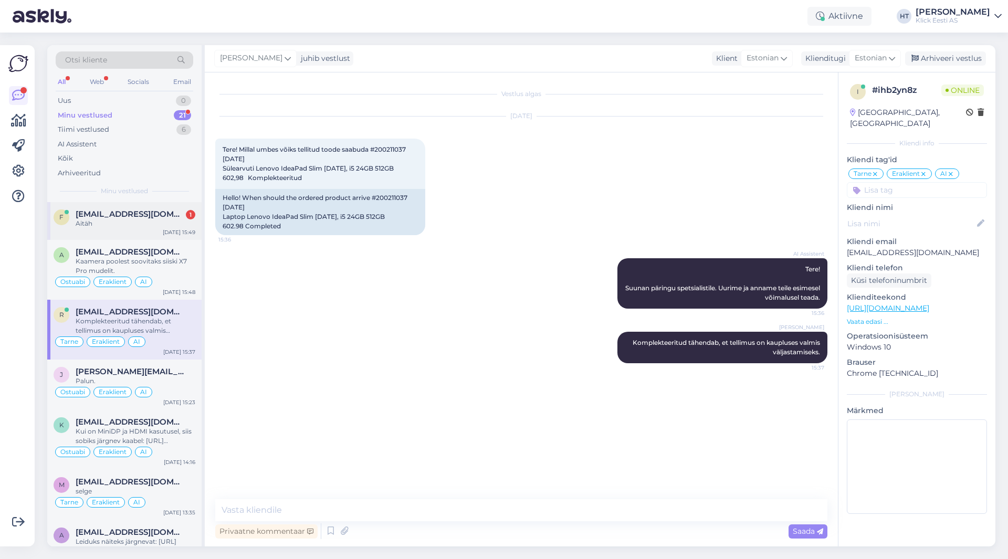
click at [100, 209] on span "[EMAIL_ADDRESS][DOMAIN_NAME]" at bounding box center [130, 213] width 109 height 9
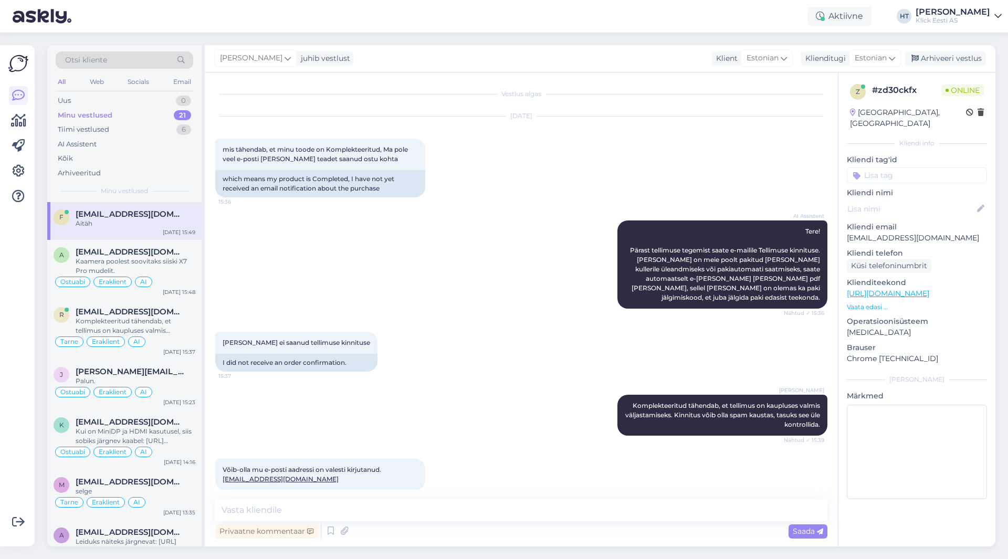
scroll to position [311, 0]
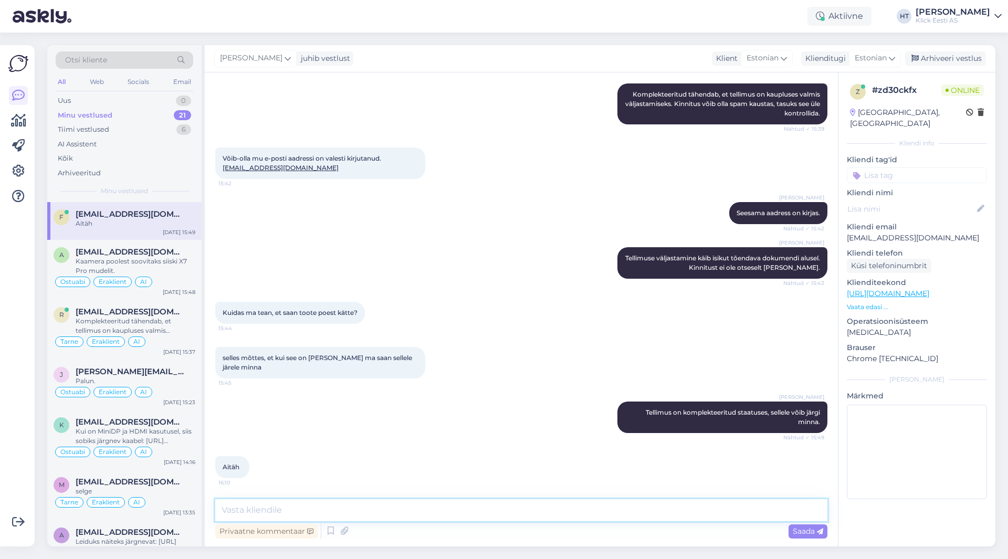
click at [527, 510] on textarea at bounding box center [521, 510] width 612 height 22
type textarea "Palun."
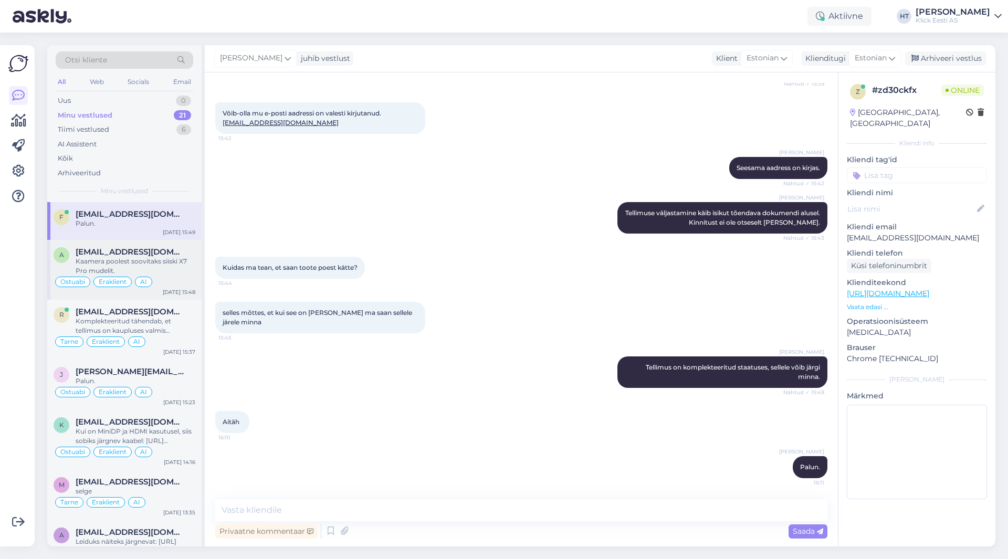
click at [176, 270] on div "Kaamera poolest soovitaks siiski X7 Pro mudelit." at bounding box center [136, 266] width 120 height 19
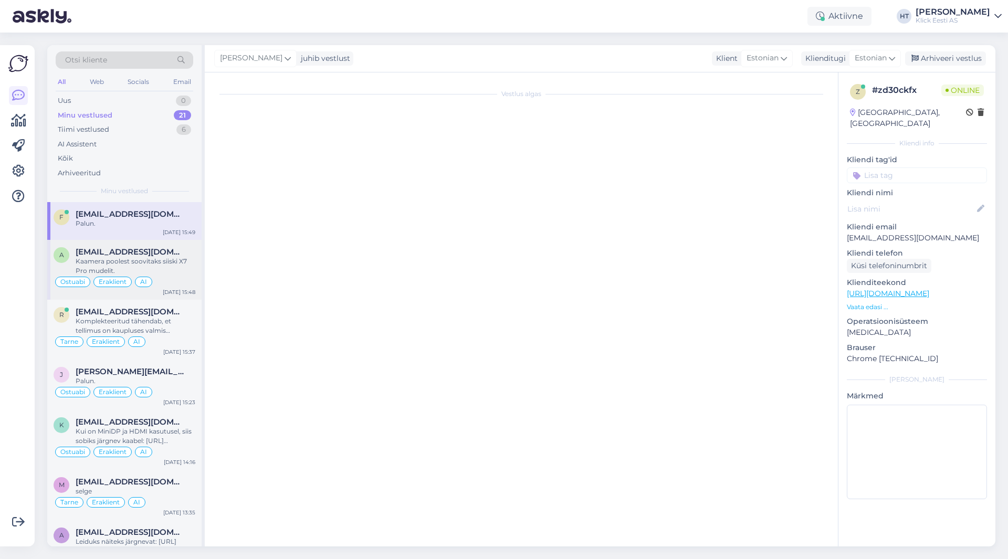
scroll to position [462, 0]
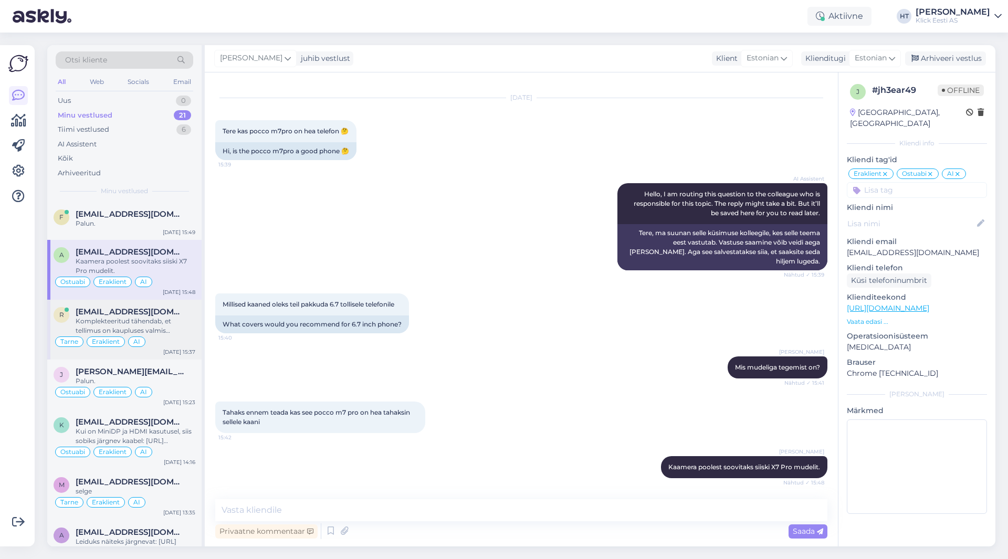
click at [109, 328] on div "Komplekteeritud tähendab, et tellimus on kaupluses valmis väljastamiseks." at bounding box center [136, 326] width 120 height 19
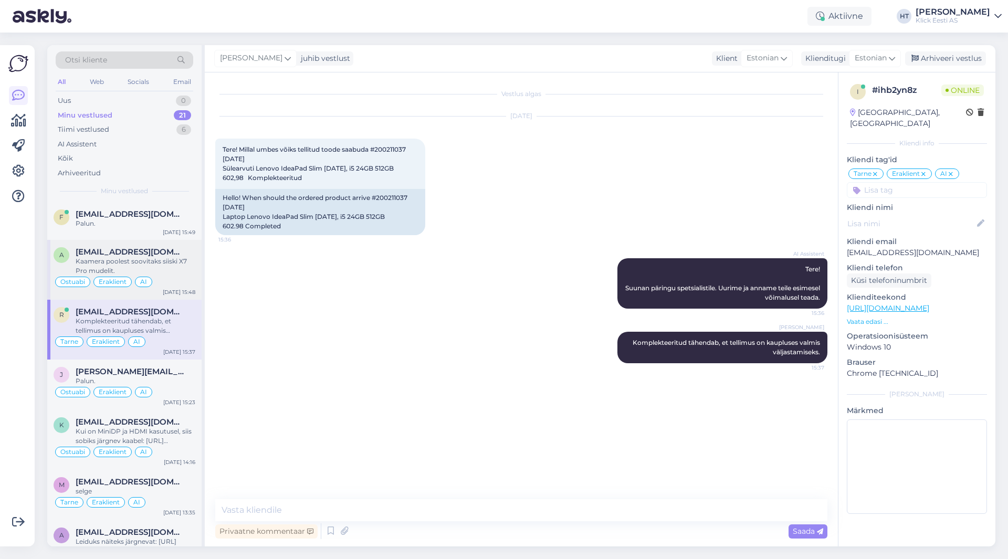
click at [171, 251] on span "[EMAIL_ADDRESS][DOMAIN_NAME]" at bounding box center [130, 251] width 109 height 9
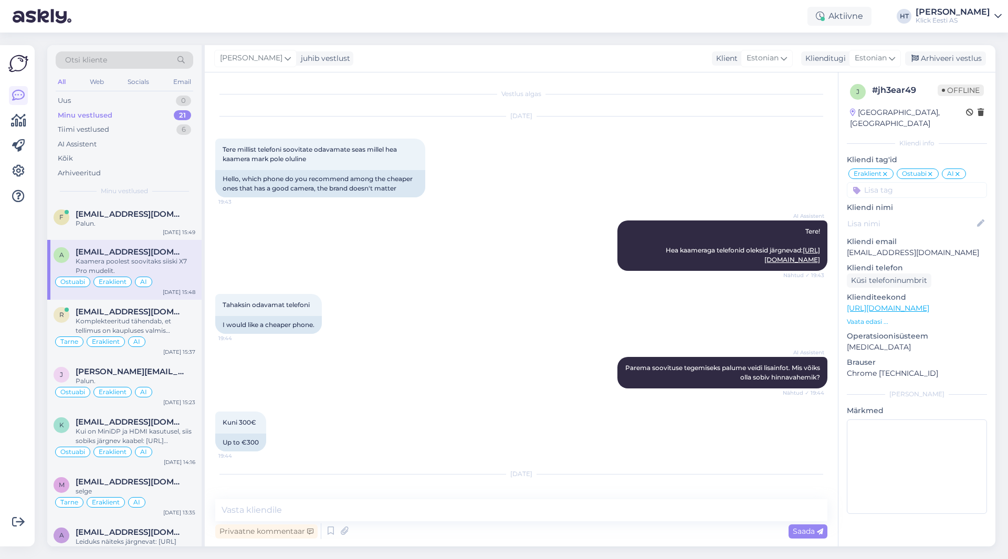
scroll to position [462, 0]
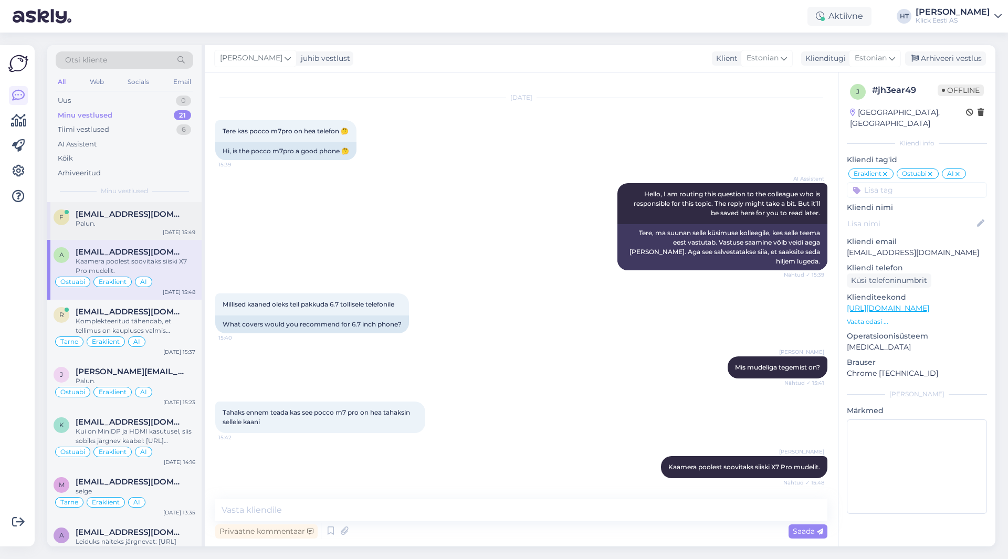
click at [163, 227] on div "Palun." at bounding box center [136, 223] width 120 height 9
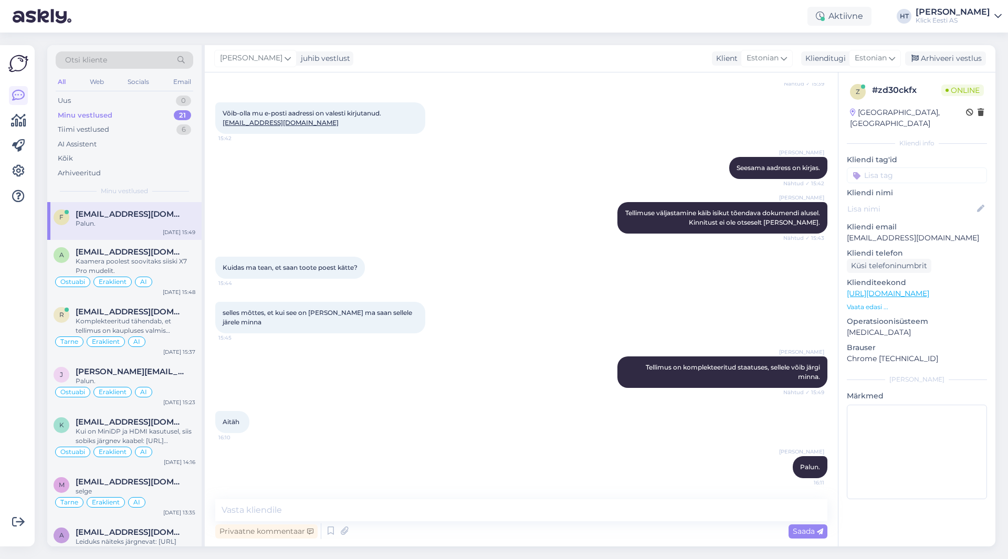
click at [509, 343] on div "selles mõttes, et kui see on [PERSON_NAME] ma saan sellele järele minna 15:45" at bounding box center [521, 317] width 612 height 55
click at [177, 388] on div "Ostuabi Eraklient AI" at bounding box center [125, 392] width 142 height 13
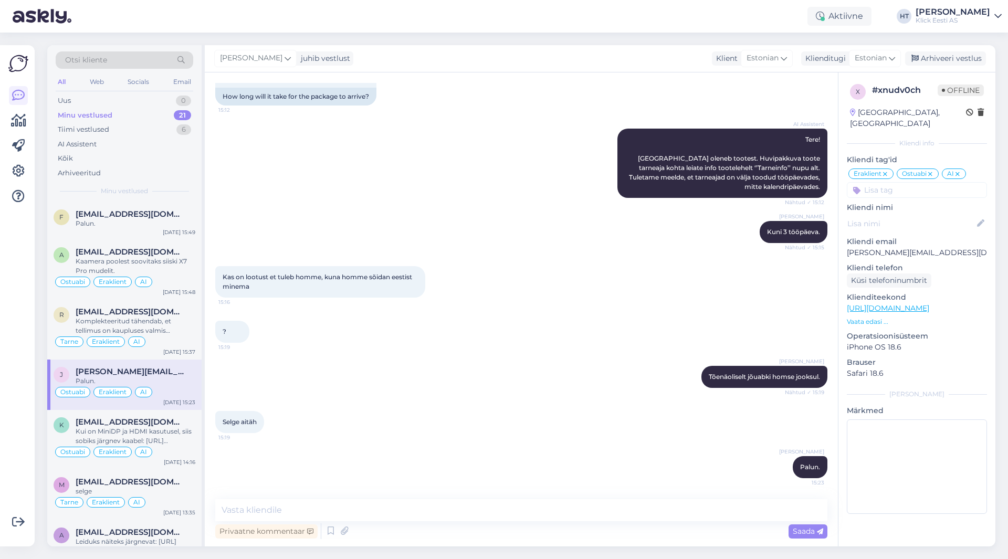
click at [26, 361] on div at bounding box center [18, 296] width 20 height 484
